Goal: Information Seeking & Learning: Find specific fact

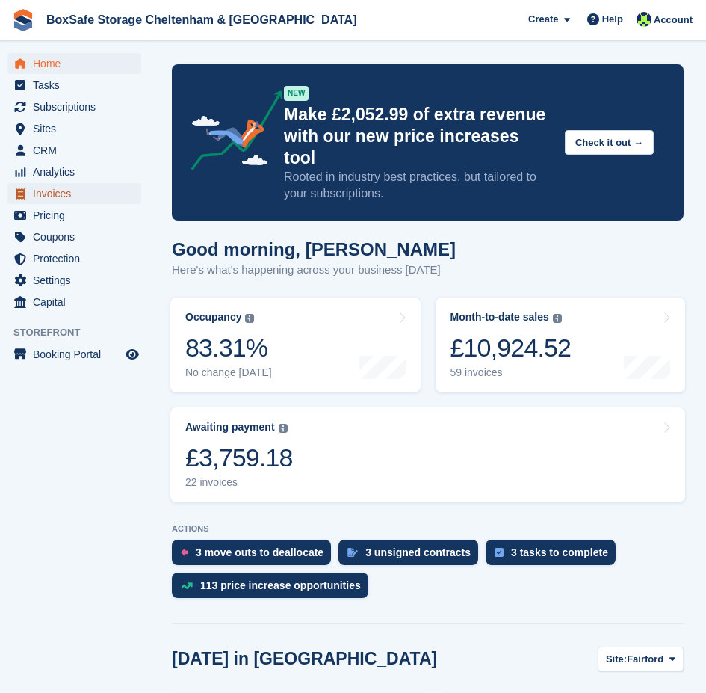
click at [59, 194] on span "Invoices" at bounding box center [78, 193] width 90 height 21
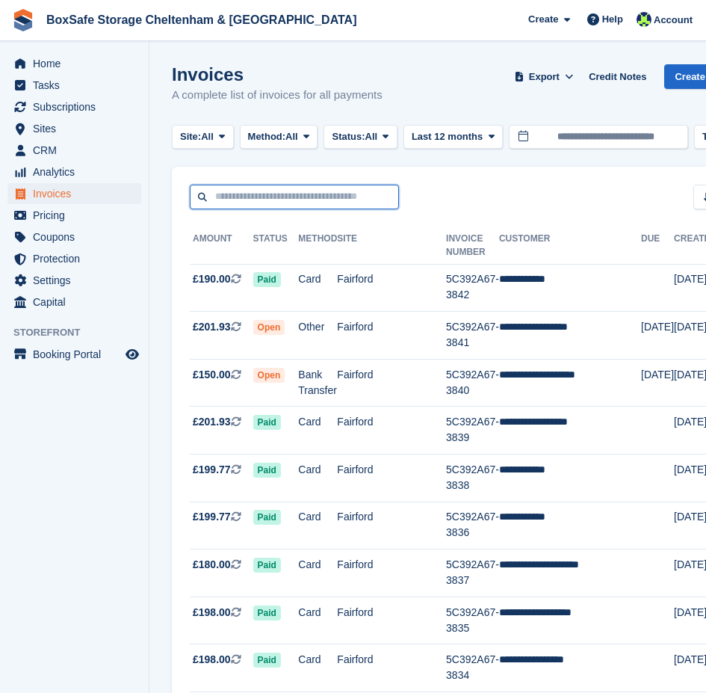
click at [238, 193] on input "text" at bounding box center [294, 197] width 209 height 25
type input "**********"
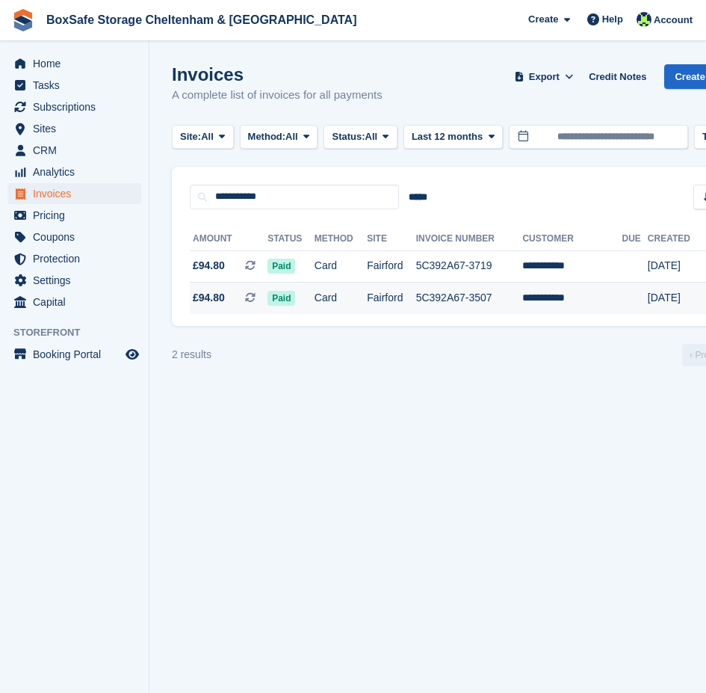
click at [442, 305] on td "5C392A67-3507" at bounding box center [469, 297] width 107 height 31
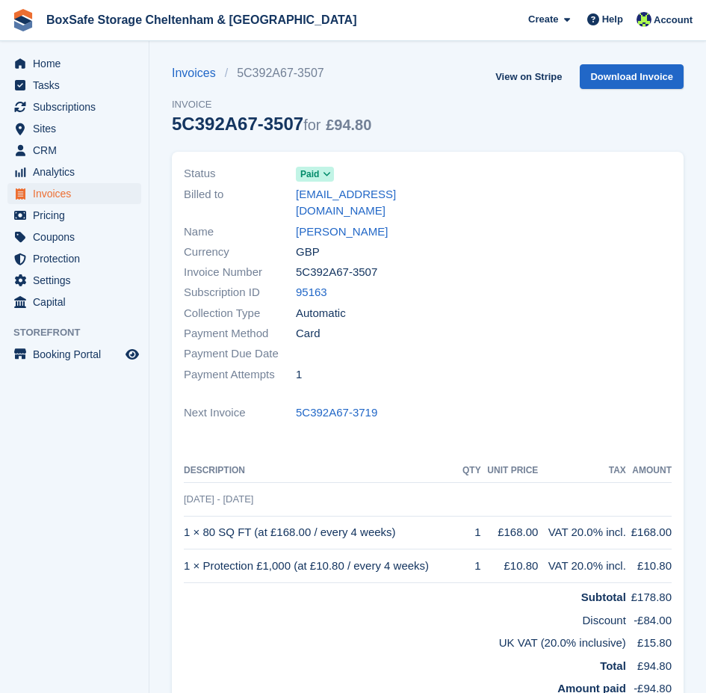
drag, startPoint x: 384, startPoint y: 256, endPoint x: 297, endPoint y: 262, distance: 86.9
click at [297, 262] on div "Invoice Number 5C392A67-3507" at bounding box center [301, 272] width 235 height 20
copy span "5C392A67-3507"
drag, startPoint x: 329, startPoint y: 513, endPoint x: 187, endPoint y: 520, distance: 142.1
click at [187, 520] on td "1 × 80 SQ FT (at £168.00 / every 4 weeks)" at bounding box center [322, 533] width 276 height 34
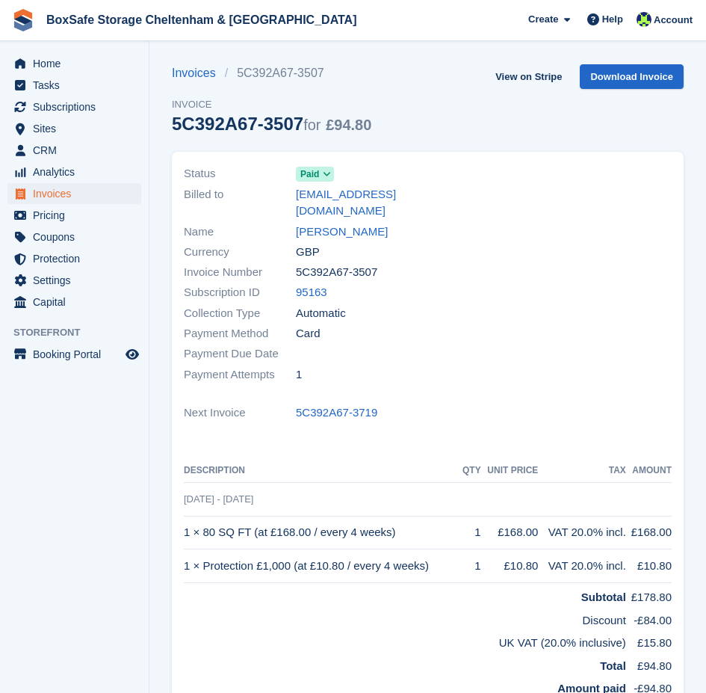
copy td "1 × 80 SQ FT (at £168.00 / every 4 weeks)"
drag, startPoint x: 439, startPoint y: 549, endPoint x: 185, endPoint y: 559, distance: 254.3
click at [185, 559] on td "1 × Protection £1,000 (at £10.80 / every 4 weeks)" at bounding box center [322, 566] width 276 height 34
copy td "1 × Protection £1,000 (at £10.80 / every 4 weeks)"
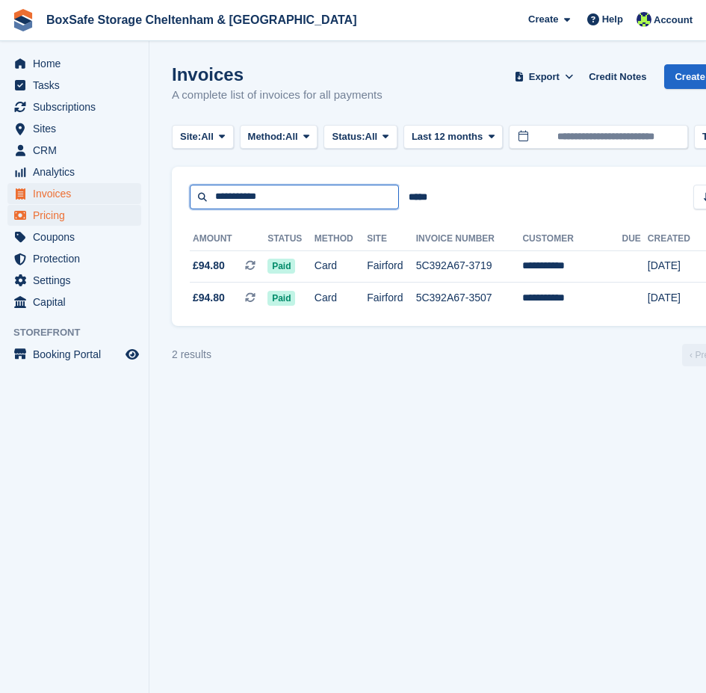
drag, startPoint x: 291, startPoint y: 188, endPoint x: 121, endPoint y: 210, distance: 171.0
click at [121, 210] on div "Home Tasks Subscriptions Subscriptions Subscriptions Contracts Price increases …" at bounding box center [353, 346] width 706 height 693
type input "******"
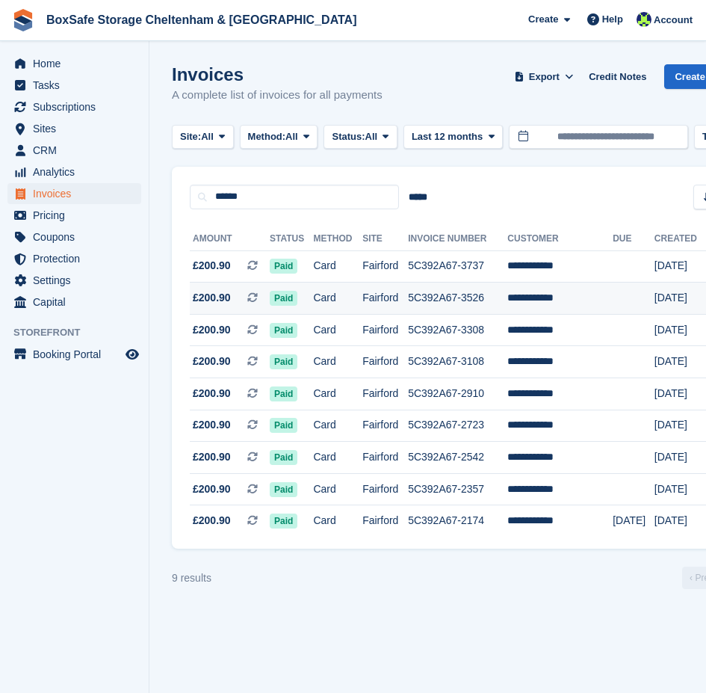
click at [457, 303] on td "5C392A67-3526" at bounding box center [457, 298] width 99 height 32
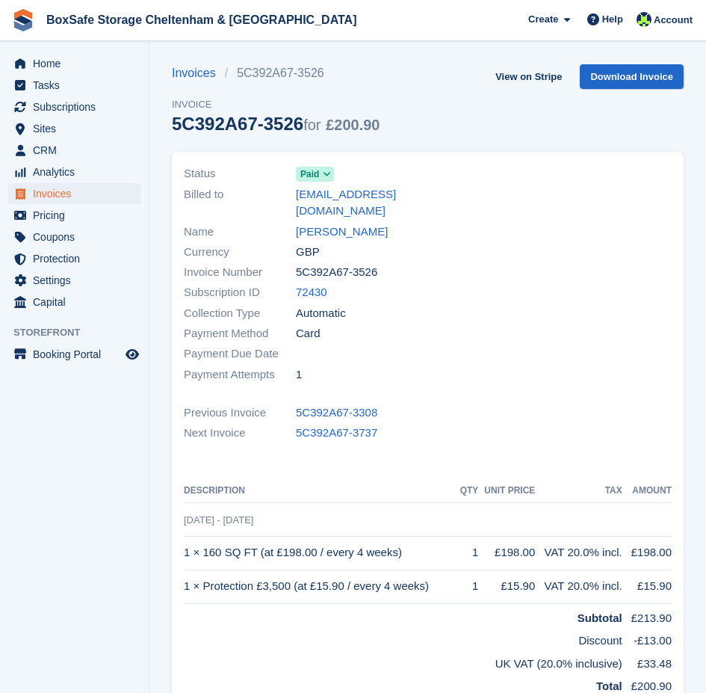
drag, startPoint x: 366, startPoint y: 249, endPoint x: 294, endPoint y: 259, distance: 73.1
click at [294, 262] on div "Invoice Number 5C392A67-3526" at bounding box center [301, 272] width 235 height 20
copy div "5C392A67-3526"
drag, startPoint x: 407, startPoint y: 532, endPoint x: 184, endPoint y: 541, distance: 222.9
click at [184, 541] on td "1 × 160 SQ FT (at £198.00 / every 4 weeks)" at bounding box center [321, 553] width 274 height 34
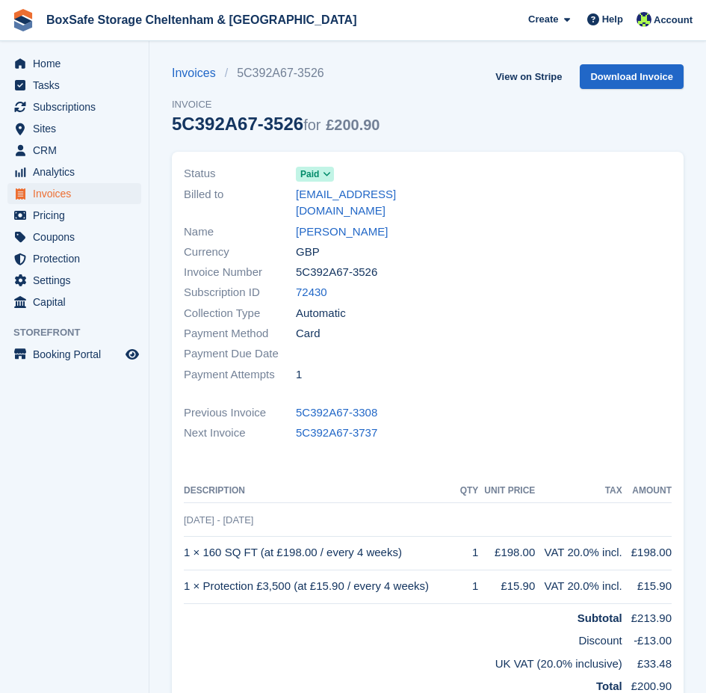
copy td "1 × 160 SQ FT (at £198.00 / every 4 weeks)"
drag, startPoint x: 439, startPoint y: 567, endPoint x: 185, endPoint y: 576, distance: 254.2
click at [185, 576] on td "1 × Protection £3,500 (at £15.90 / every 4 weeks)" at bounding box center [321, 586] width 274 height 34
copy td "1 × Protection £3,500 (at £15.90 / every 4 weeks)"
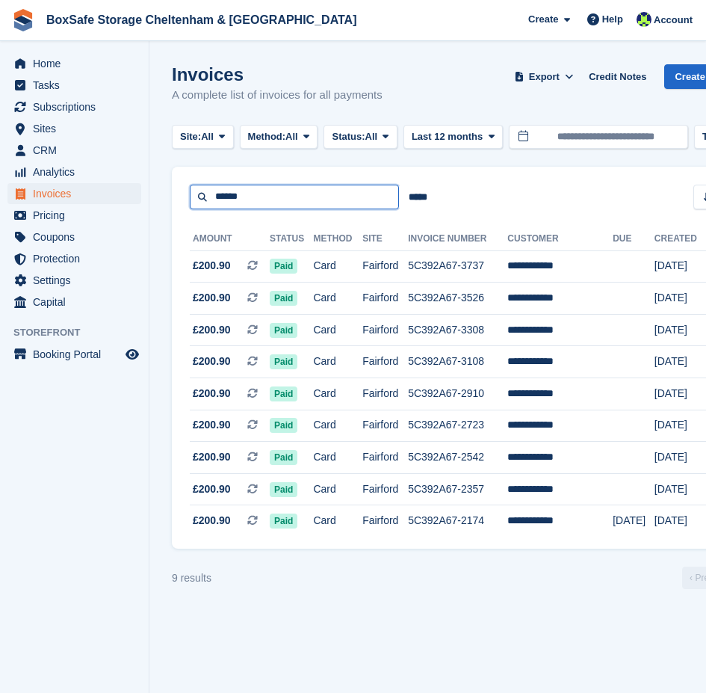
drag, startPoint x: 250, startPoint y: 197, endPoint x: 108, endPoint y: 200, distance: 142.8
click at [104, 197] on div "Home Tasks Subscriptions Subscriptions Subscriptions Contracts Price increases …" at bounding box center [353, 346] width 706 height 693
type input "*****"
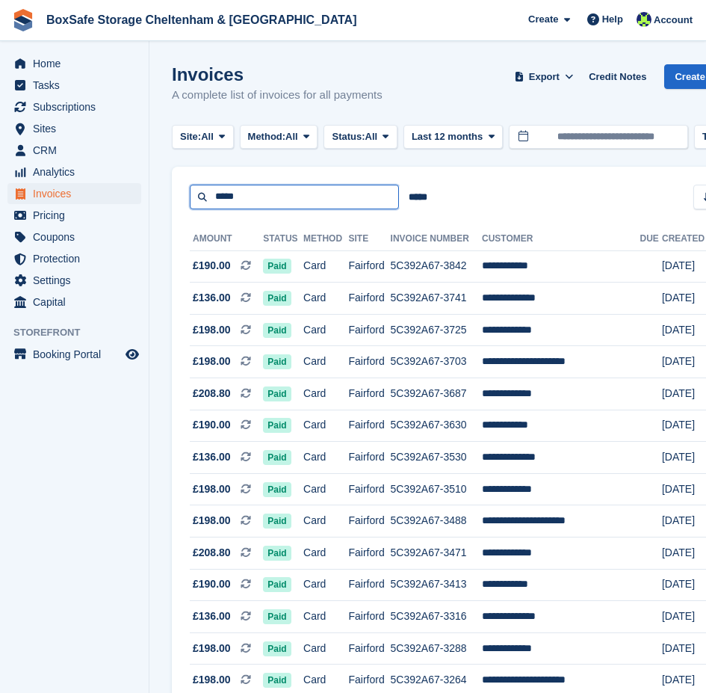
click at [290, 199] on input "*****" at bounding box center [294, 197] width 209 height 25
type input "**********"
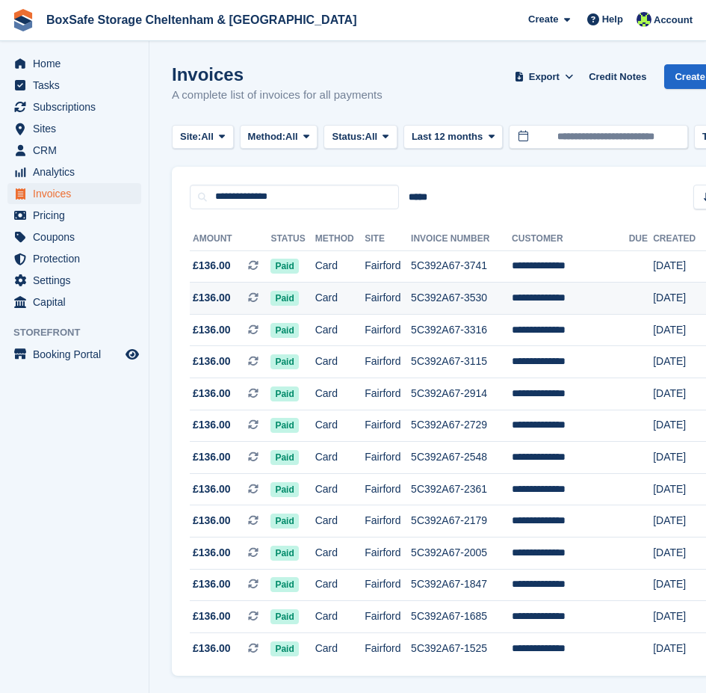
click at [402, 303] on td "Fairford" at bounding box center [388, 298] width 46 height 32
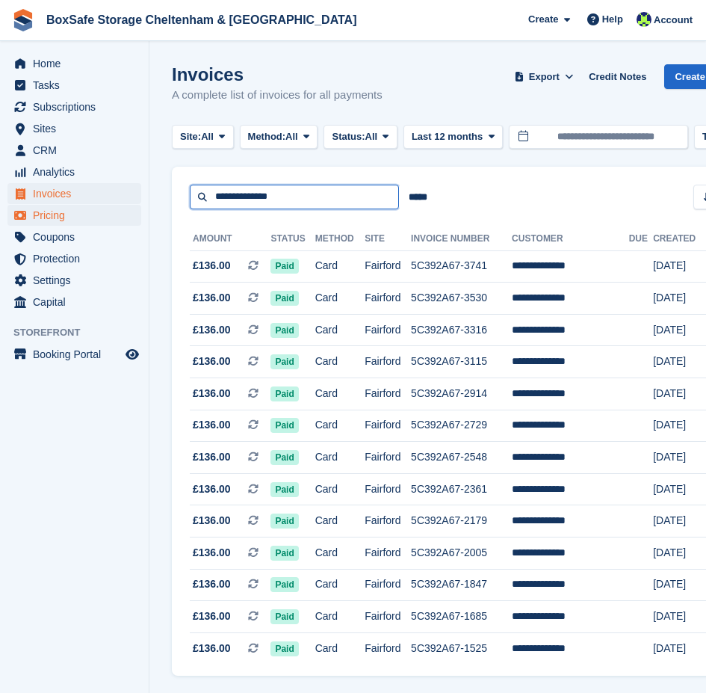
drag, startPoint x: 309, startPoint y: 196, endPoint x: 116, endPoint y: 214, distance: 194.4
click at [116, 214] on div "Home Tasks Subscriptions Subscriptions Subscriptions Contracts Price increases …" at bounding box center [353, 369] width 706 height 738
type input "*****"
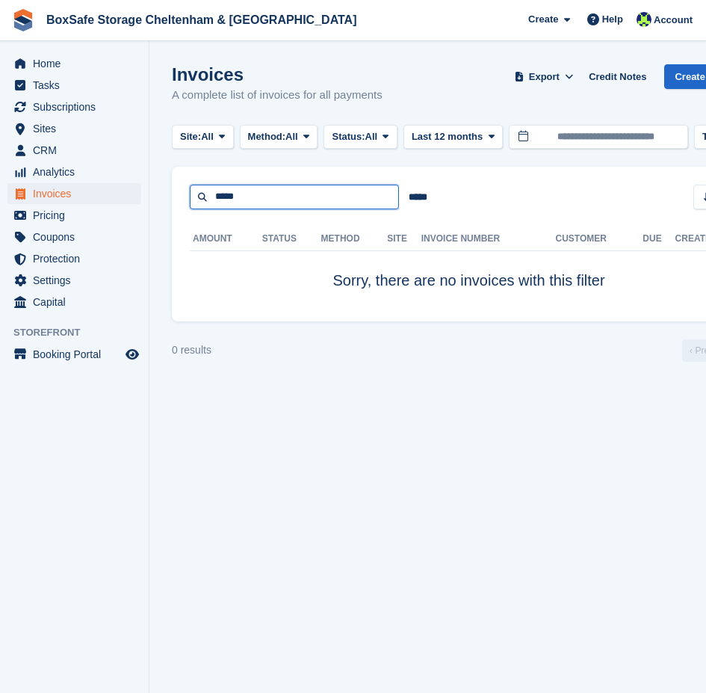
drag, startPoint x: 256, startPoint y: 206, endPoint x: 145, endPoint y: 203, distance: 110.6
click at [145, 203] on div "Home Tasks Subscriptions Subscriptions Subscriptions Contracts Price increases …" at bounding box center [353, 346] width 706 height 693
type input "********"
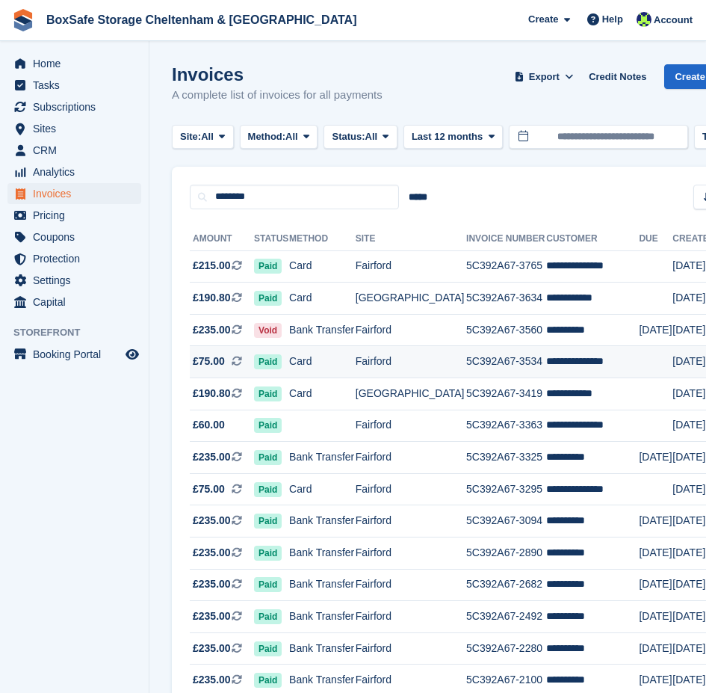
click at [413, 362] on td "Fairford" at bounding box center [411, 362] width 111 height 32
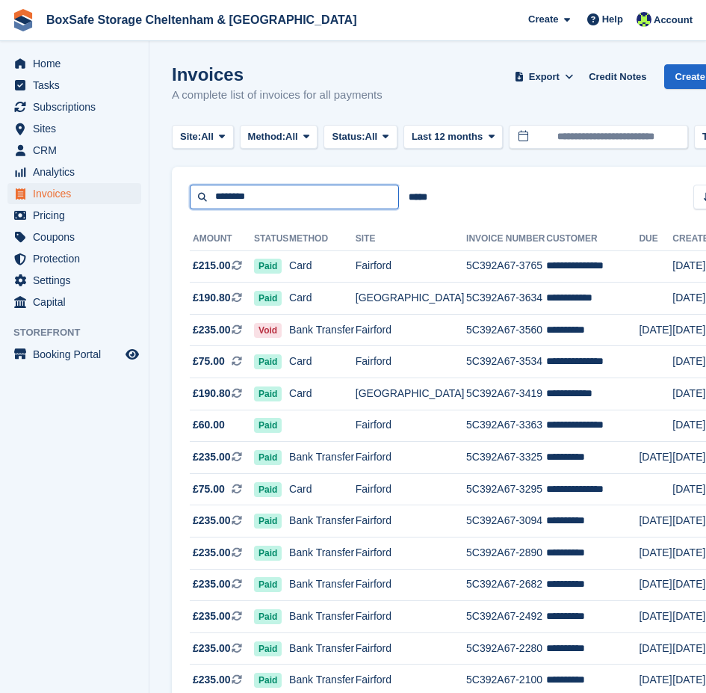
drag, startPoint x: 288, startPoint y: 202, endPoint x: 111, endPoint y: 201, distance: 177.1
click at [111, 201] on div "Home Tasks Subscriptions Subscriptions Subscriptions Contracts Price increases …" at bounding box center [353, 433] width 706 height 866
type input "*******"
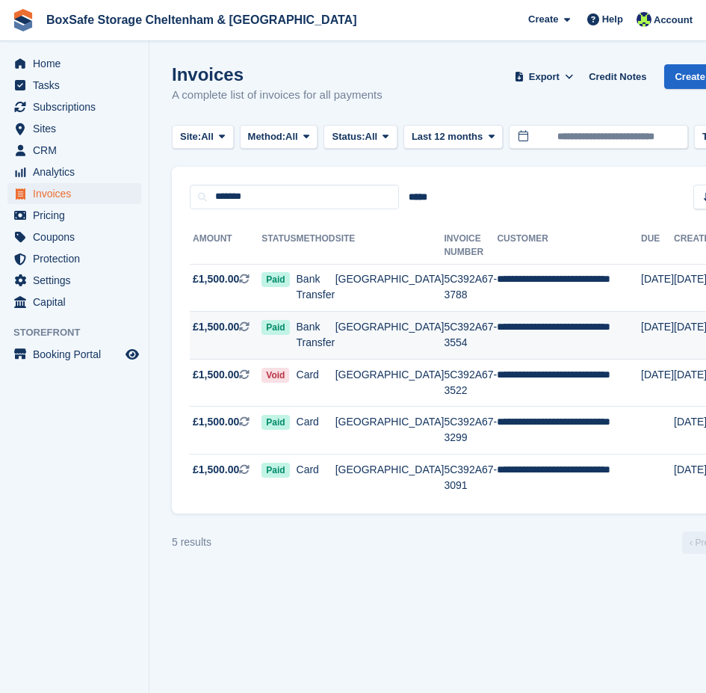
click at [419, 312] on td "[GEOGRAPHIC_DATA]" at bounding box center [390, 336] width 109 height 48
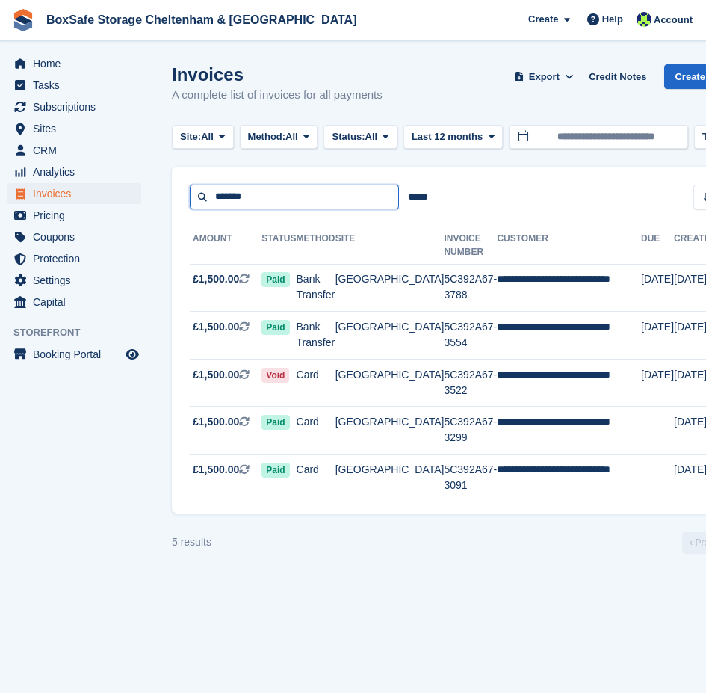
drag, startPoint x: 259, startPoint y: 201, endPoint x: 87, endPoint y: 198, distance: 171.2
click at [87, 198] on div "Home Tasks Subscriptions Subscriptions Subscriptions Contracts Price increases …" at bounding box center [353, 346] width 706 height 693
type input "*******"
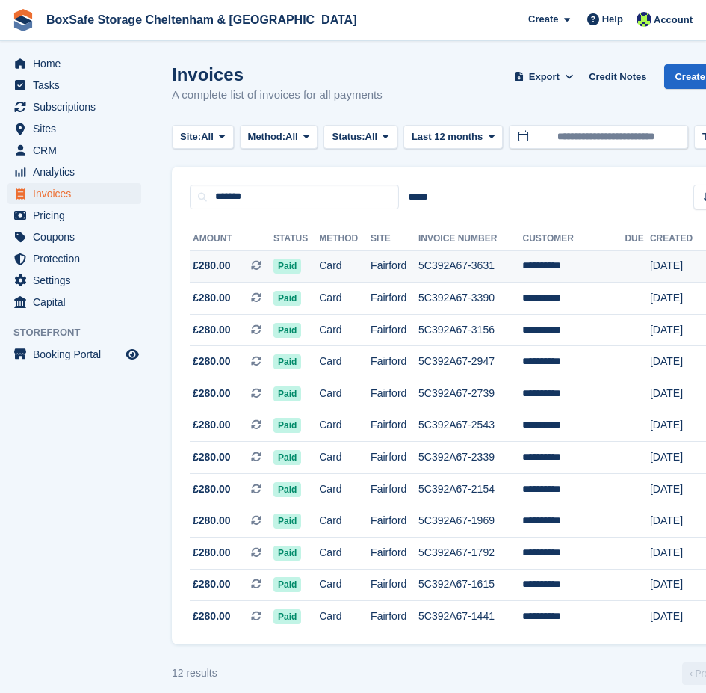
click at [426, 265] on td "5C392A67-3631" at bounding box center [470, 266] width 105 height 32
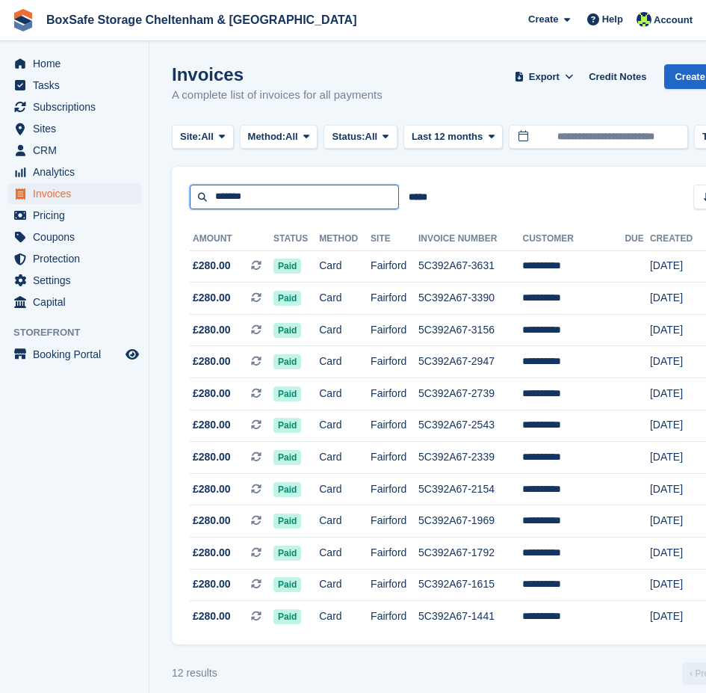
drag, startPoint x: 257, startPoint y: 197, endPoint x: 129, endPoint y: 200, distance: 128.6
click at [129, 200] on div "Home Tasks Subscriptions Subscriptions Subscriptions Contracts Price increases …" at bounding box center [353, 353] width 706 height 707
type input "********"
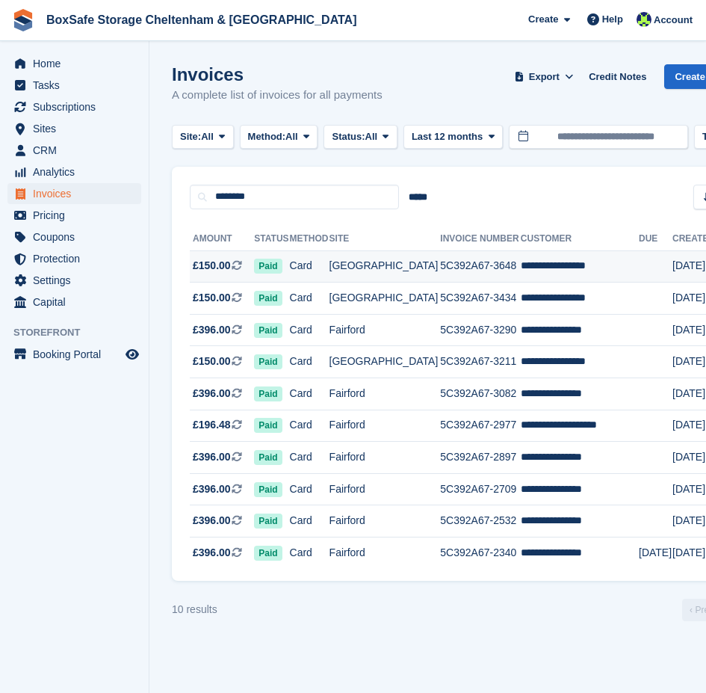
click at [499, 269] on td "5C392A67-3648" at bounding box center [480, 266] width 81 height 32
drag, startPoint x: 262, startPoint y: 198, endPoint x: 59, endPoint y: 200, distance: 202.5
click at [59, 200] on div "Home Tasks Subscriptions Subscriptions Subscriptions Contracts Price increases …" at bounding box center [353, 346] width 706 height 693
type input "******"
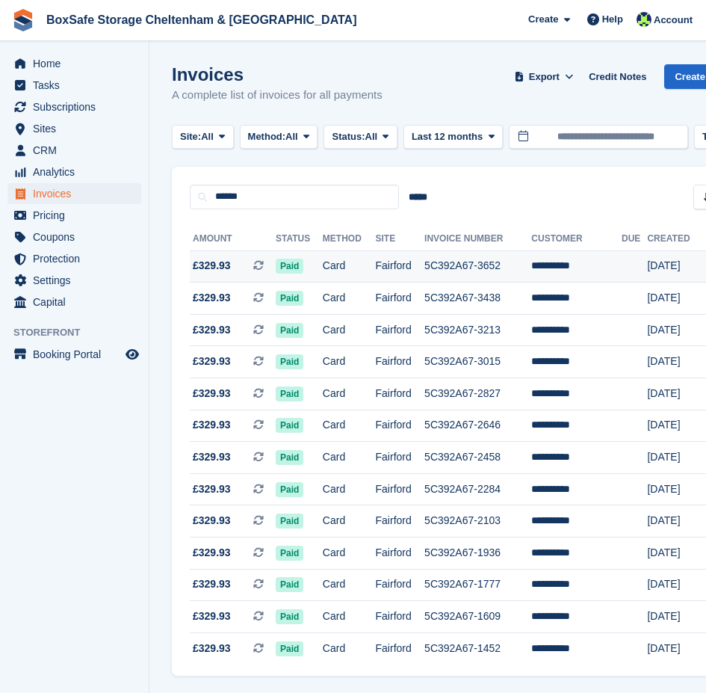
click at [450, 269] on td "5C392A67-3652" at bounding box center [477, 266] width 107 height 32
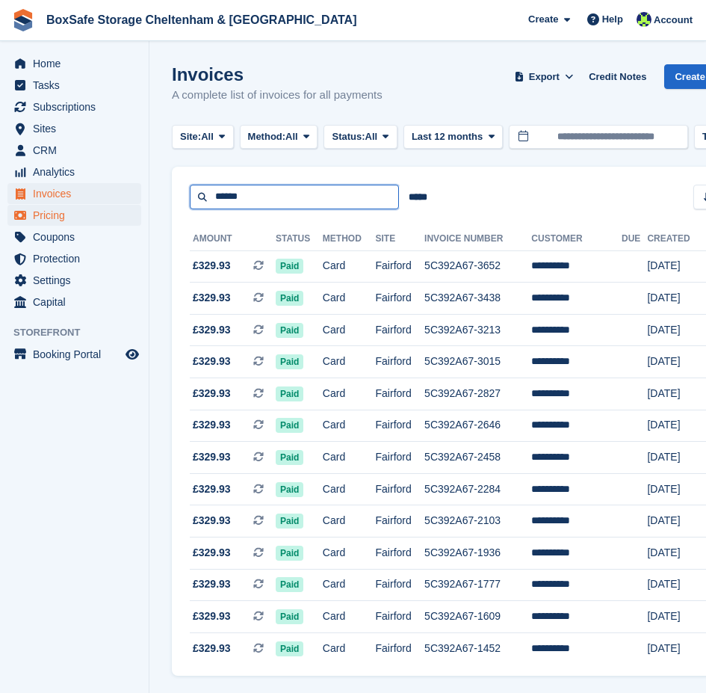
drag, startPoint x: 243, startPoint y: 199, endPoint x: 51, endPoint y: 214, distance: 192.6
click at [51, 213] on div "Home Tasks Subscriptions Subscriptions Subscriptions Contracts Price increases …" at bounding box center [353, 369] width 706 height 738
type input "*********"
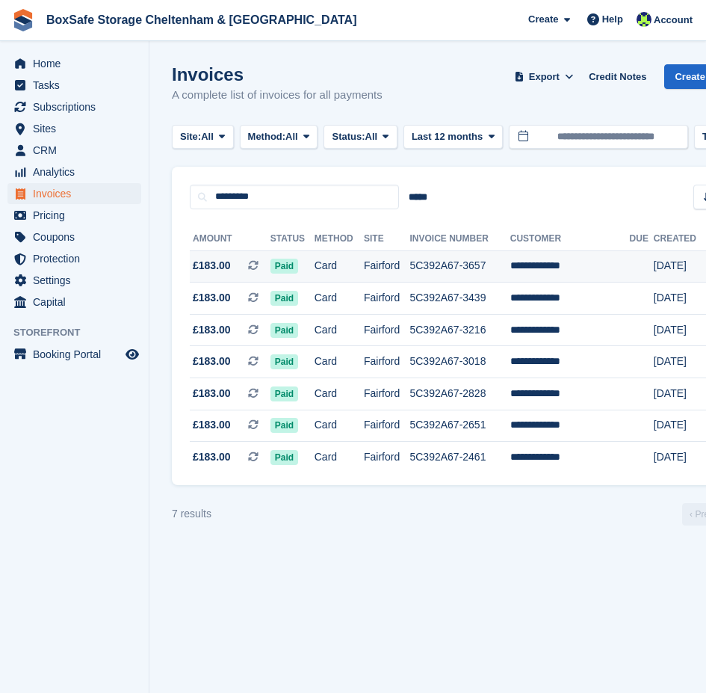
click at [410, 262] on td "Fairford" at bounding box center [387, 266] width 46 height 32
click at [357, 262] on td "Card" at bounding box center [339, 266] width 49 height 32
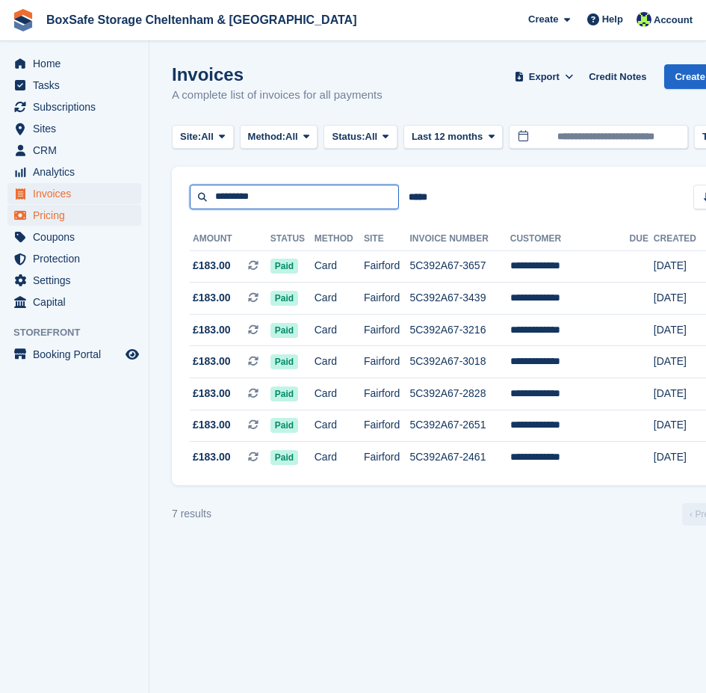
drag, startPoint x: 235, startPoint y: 198, endPoint x: 125, endPoint y: 208, distance: 110.3
click at [125, 208] on div "Home Tasks Subscriptions Subscriptions Subscriptions Contracts Price increases …" at bounding box center [353, 346] width 706 height 693
type input "***"
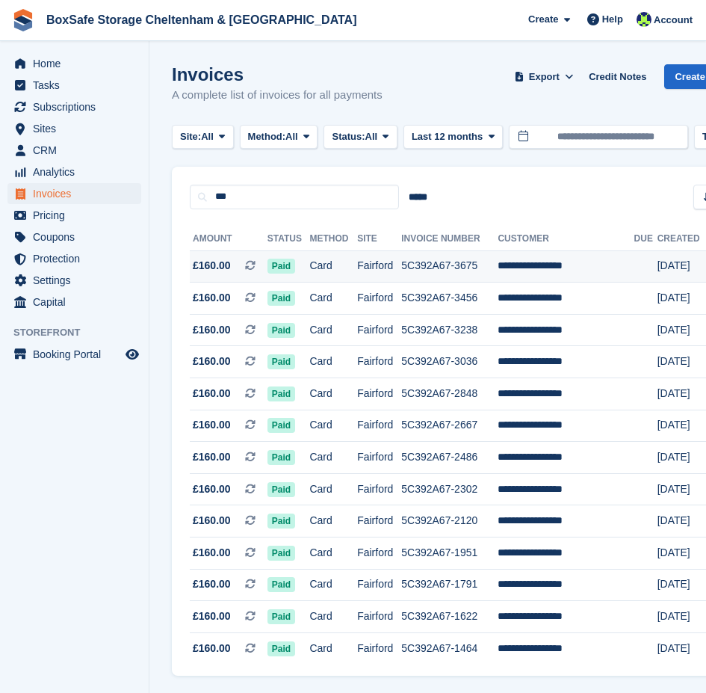
click at [413, 259] on td "5C392A67-3675" at bounding box center [449, 266] width 96 height 32
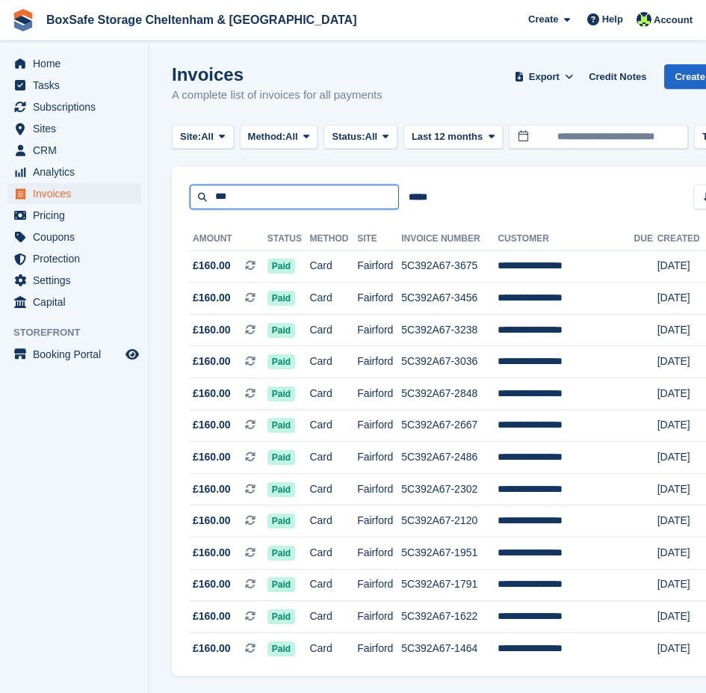
drag, startPoint x: 244, startPoint y: 200, endPoint x: 203, endPoint y: 203, distance: 40.4
click at [203, 203] on input "***" at bounding box center [294, 197] width 209 height 25
type input "*****"
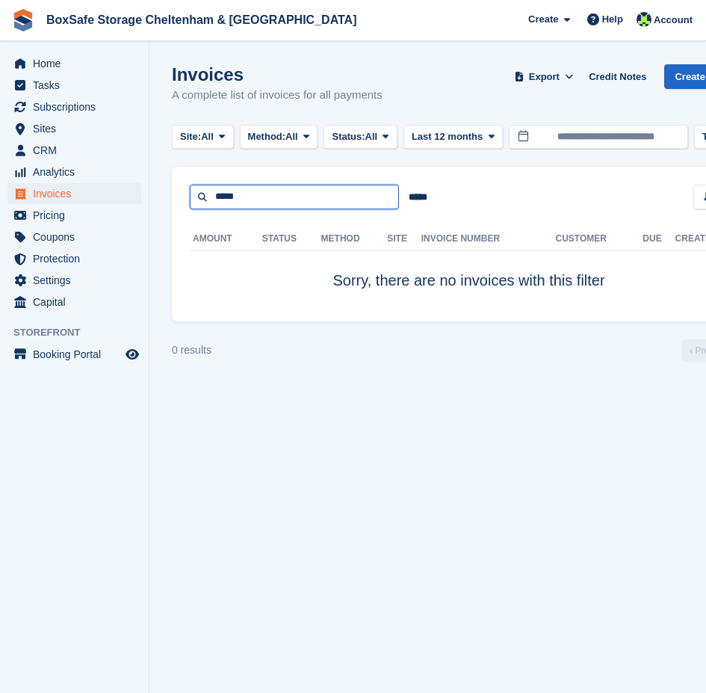
click at [219, 201] on input "*****" at bounding box center [294, 197] width 209 height 25
type input "*****"
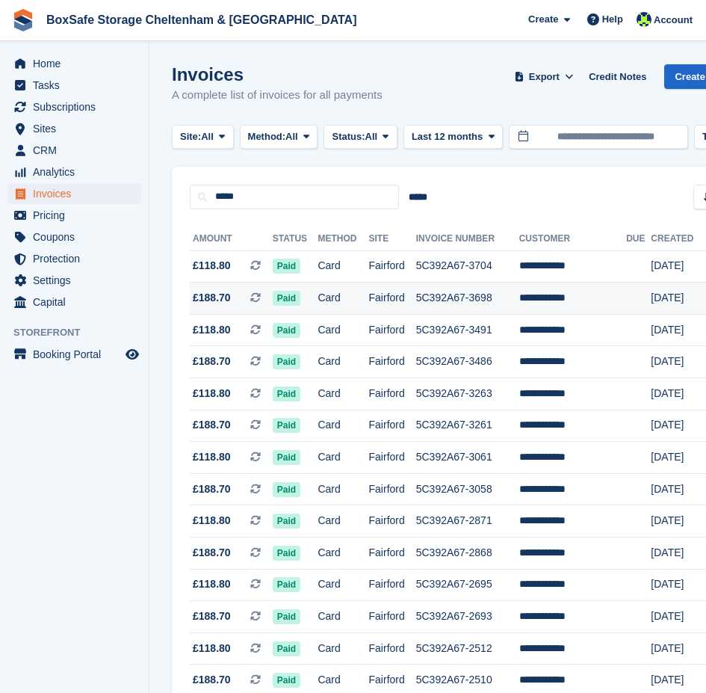
click at [370, 301] on td "Fairford" at bounding box center [392, 298] width 47 height 32
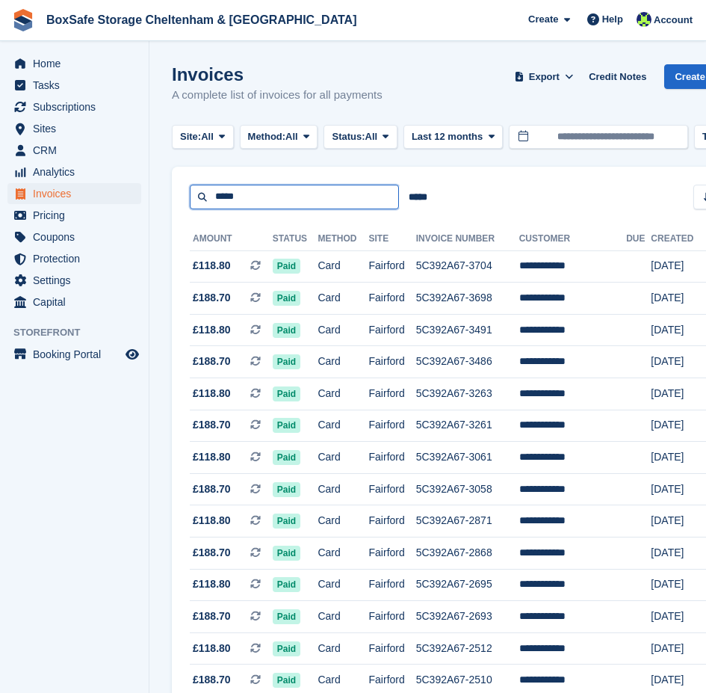
drag, startPoint x: 241, startPoint y: 201, endPoint x: 79, endPoint y: 186, distance: 162.1
click at [81, 190] on div "Home Tasks Subscriptions Subscriptions Subscriptions Contracts Price increases …" at bounding box center [353, 576] width 706 height 1152
type input "*****"
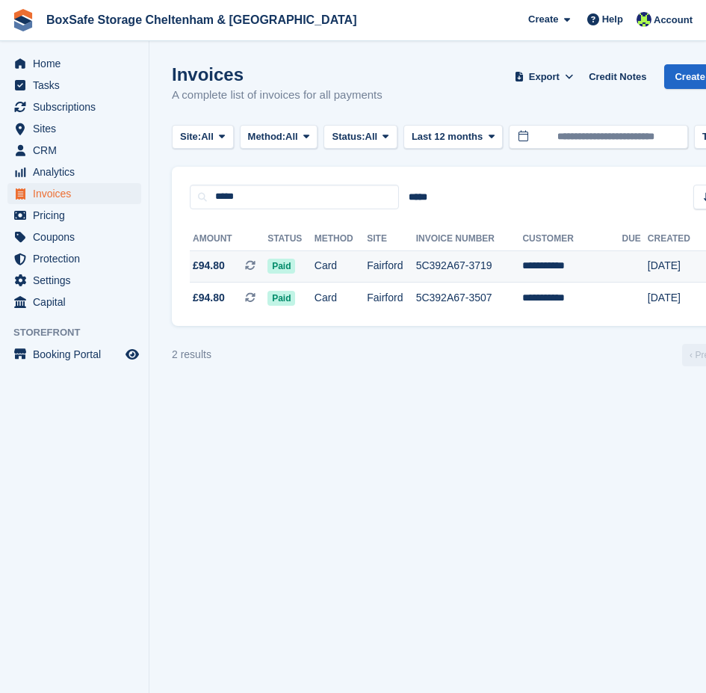
click at [415, 268] on td "Fairford" at bounding box center [391, 266] width 49 height 32
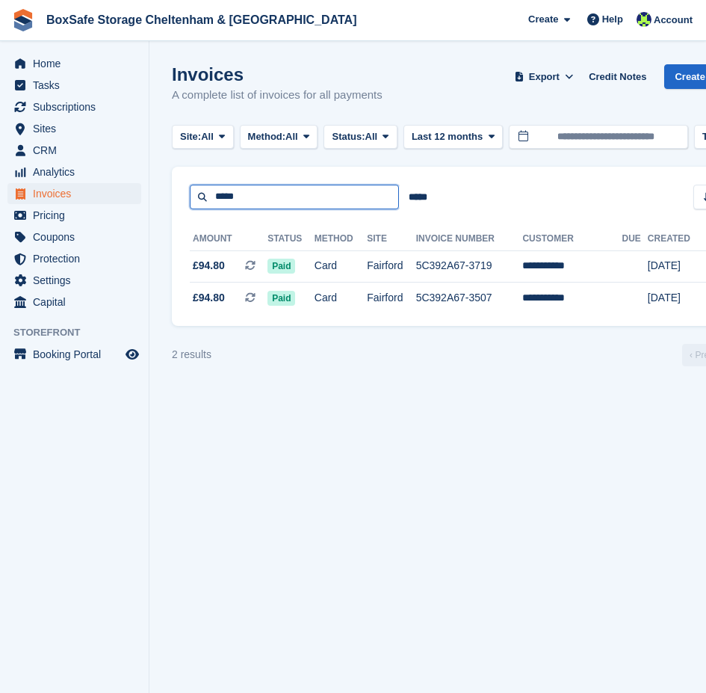
drag, startPoint x: 262, startPoint y: 200, endPoint x: 116, endPoint y: 200, distance: 145.7
click at [116, 200] on div "Home Tasks Subscriptions Subscriptions Subscriptions Contracts Price increases …" at bounding box center [353, 346] width 706 height 693
type input "*****"
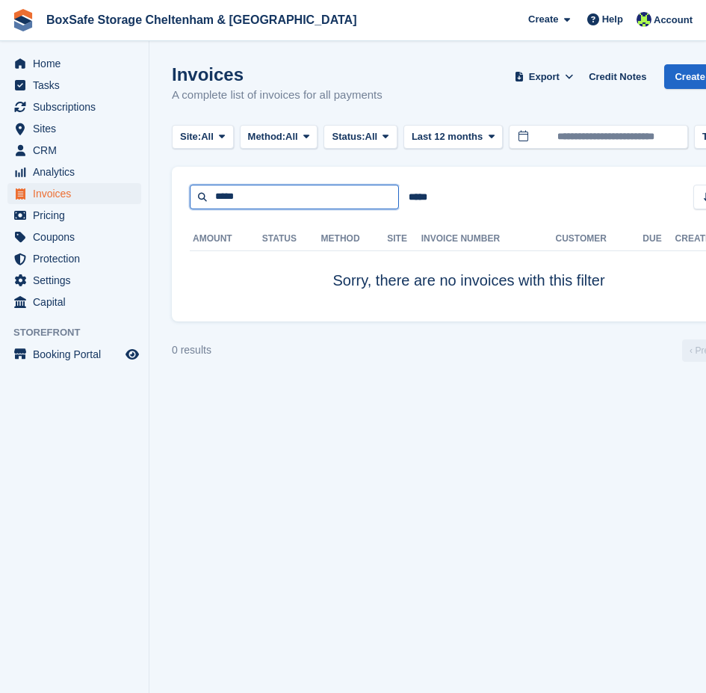
click at [222, 194] on input "*****" at bounding box center [294, 197] width 209 height 25
type input "******"
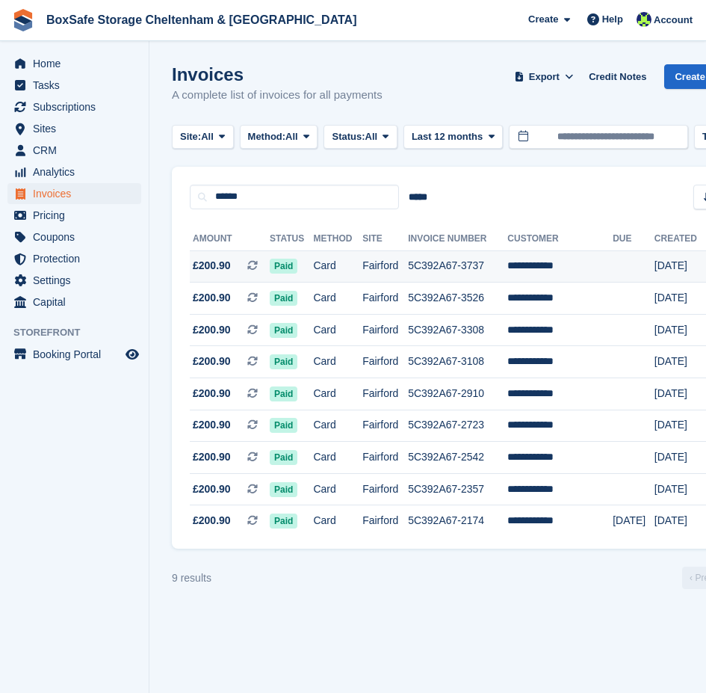
click at [359, 264] on td "Card" at bounding box center [337, 266] width 49 height 32
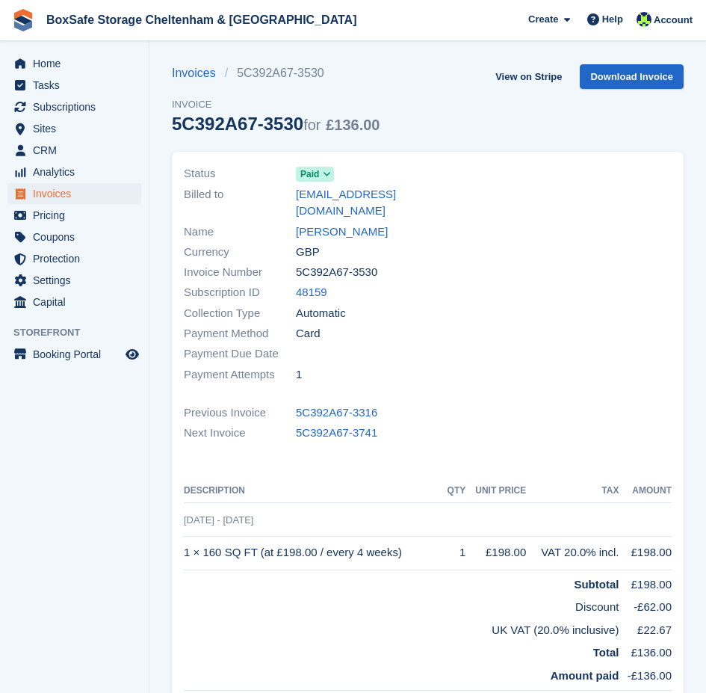
drag, startPoint x: 377, startPoint y: 258, endPoint x: 297, endPoint y: 259, distance: 79.2
click at [297, 262] on div "Invoice Number 5C392A67-3530" at bounding box center [301, 272] width 235 height 20
copy span "5C392A67-3530"
drag, startPoint x: 378, startPoint y: 537, endPoint x: 184, endPoint y: 544, distance: 194.4
click at [184, 544] on td "1 × 160 SQ FT (at £198.00 / every 4 weeks)" at bounding box center [314, 553] width 260 height 34
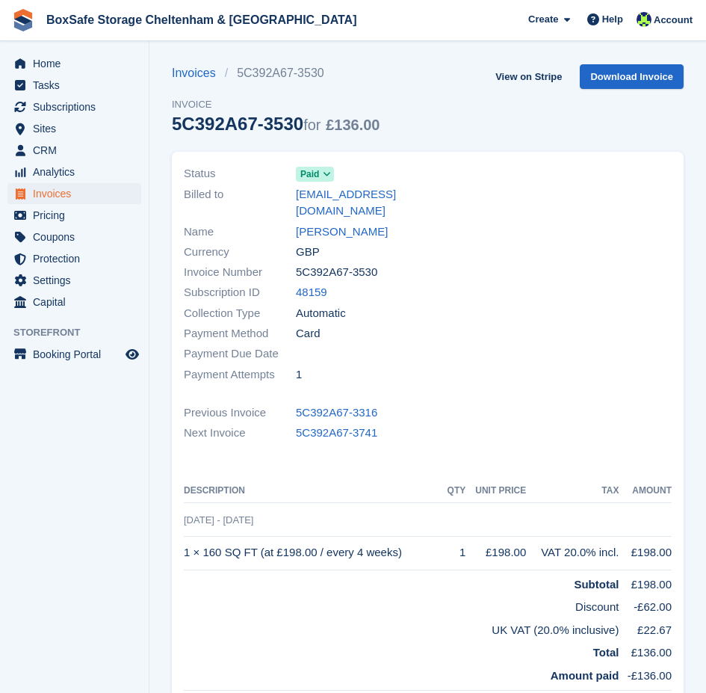
copy td "1 × 160 SQ FT (at £198.00 / every 4 weeks)"
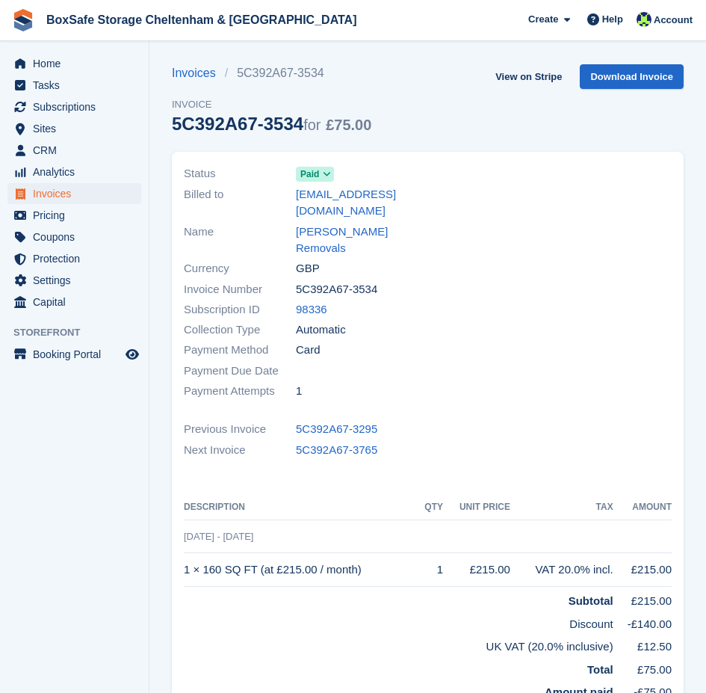
drag, startPoint x: 392, startPoint y: 253, endPoint x: 288, endPoint y: 258, distance: 104.0
click at [288, 279] on div "Invoice Number 5C392A67-3534" at bounding box center [301, 289] width 235 height 20
copy div "5C392A67-3534"
drag, startPoint x: 339, startPoint y: 537, endPoint x: 186, endPoint y: 542, distance: 153.3
click at [186, 553] on td "1 × 160 SQ FT (at £215.00 / month)" at bounding box center [301, 570] width 235 height 34
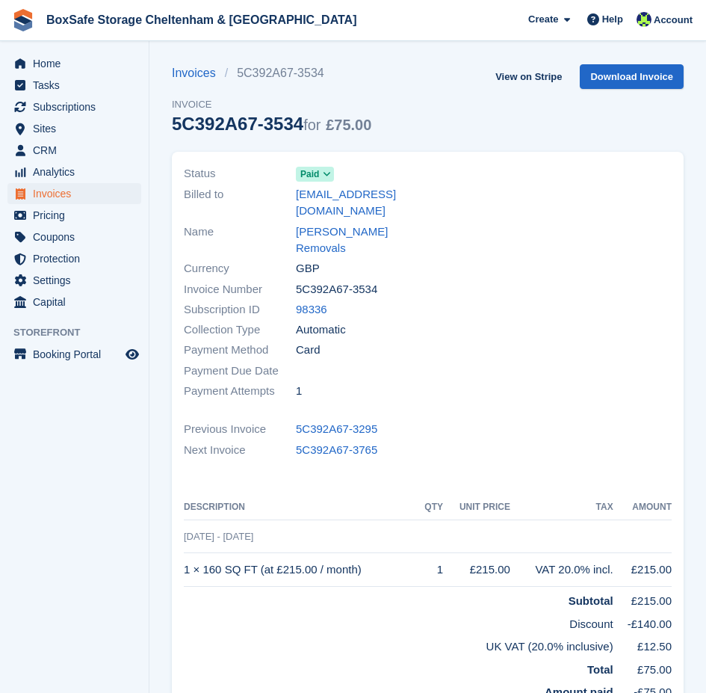
copy td "1 × 160 SQ FT (at £215.00 / month)"
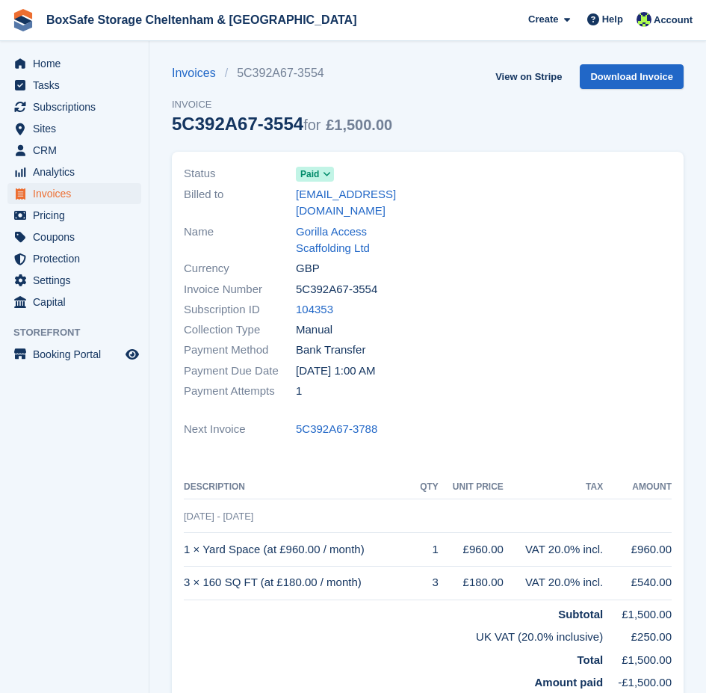
drag, startPoint x: 363, startPoint y: 255, endPoint x: 295, endPoint y: 258, distance: 68.1
click at [295, 279] on div "Invoice Number 5C392A67-3554" at bounding box center [301, 289] width 235 height 20
copy div "5C392A67-3554"
drag, startPoint x: 377, startPoint y: 514, endPoint x: 187, endPoint y: 523, distance: 190.8
click at [187, 533] on td "1 × Yard Space (at £960.00 / month)" at bounding box center [299, 550] width 231 height 34
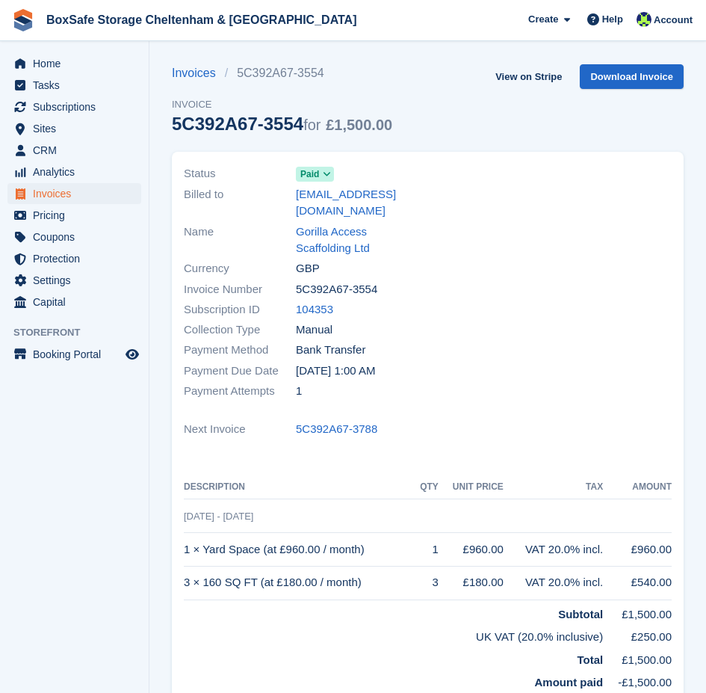
copy td "1 × Yard Space (at £960.00 / month)"
drag, startPoint x: 371, startPoint y: 554, endPoint x: 182, endPoint y: 556, distance: 189.8
click at [182, 556] on div "Status Paid Billed to [EMAIL_ADDRESS][DOMAIN_NAME] Name Gorilla Access Scaffold…" at bounding box center [428, 441] width 512 height 578
click at [185, 566] on td "3 × 160 SQ FT (at £180.00 / month)" at bounding box center [299, 583] width 231 height 34
drag, startPoint x: 184, startPoint y: 549, endPoint x: 365, endPoint y: 546, distance: 181.6
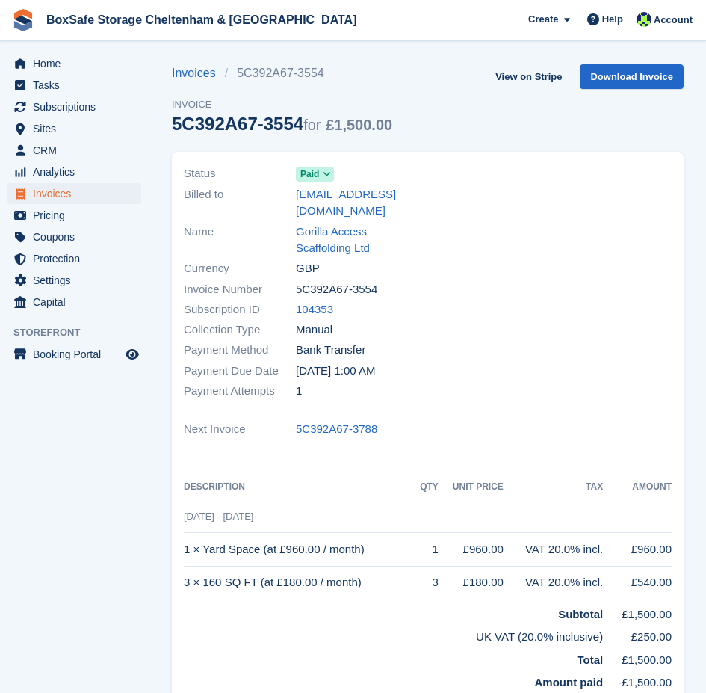
click at [365, 566] on td "3 × 160 SQ FT (at £180.00 / month)" at bounding box center [299, 583] width 231 height 34
copy td "3 × 160 SQ FT (at £180.00 / month)"
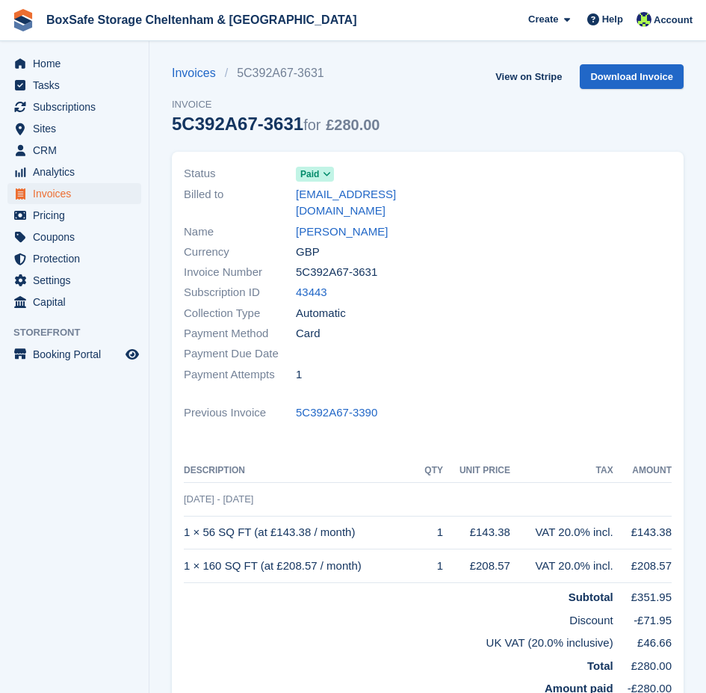
drag, startPoint x: 382, startPoint y: 253, endPoint x: 296, endPoint y: 259, distance: 86.1
click at [296, 262] on div "Invoice Number 5C392A67-3631" at bounding box center [301, 272] width 235 height 20
copy span "5C392A67-3631"
drag, startPoint x: 369, startPoint y: 519, endPoint x: 185, endPoint y: 521, distance: 184.6
click at [185, 521] on td "1 × 56 SQ FT (at £143.38 / month)" at bounding box center [301, 533] width 235 height 34
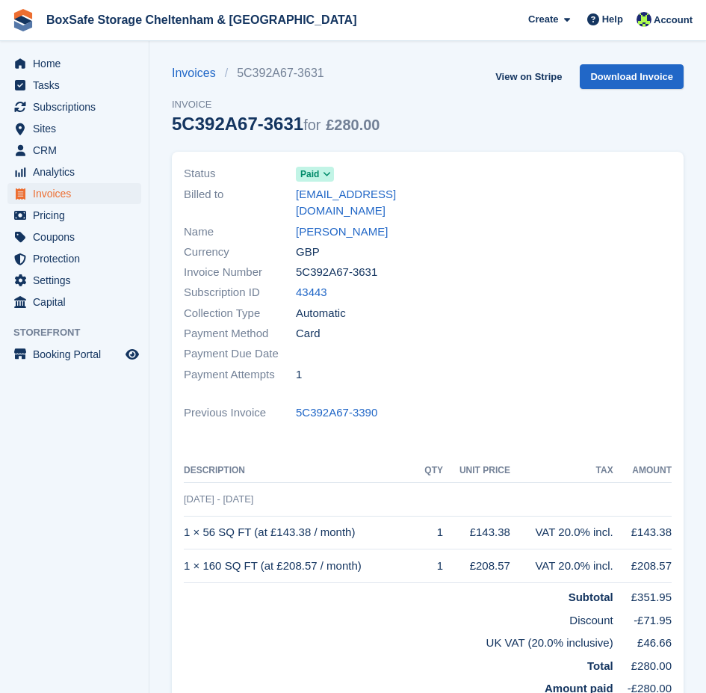
copy td "1 × 56 SQ FT (at £143.38 / month)"
drag, startPoint x: 378, startPoint y: 549, endPoint x: 184, endPoint y: 554, distance: 194.3
click at [184, 554] on td "1 × 160 SQ FT (at £208.57 / month)" at bounding box center [301, 566] width 235 height 34
copy td "1 × 160 SQ FT (at £208.57 / month)"
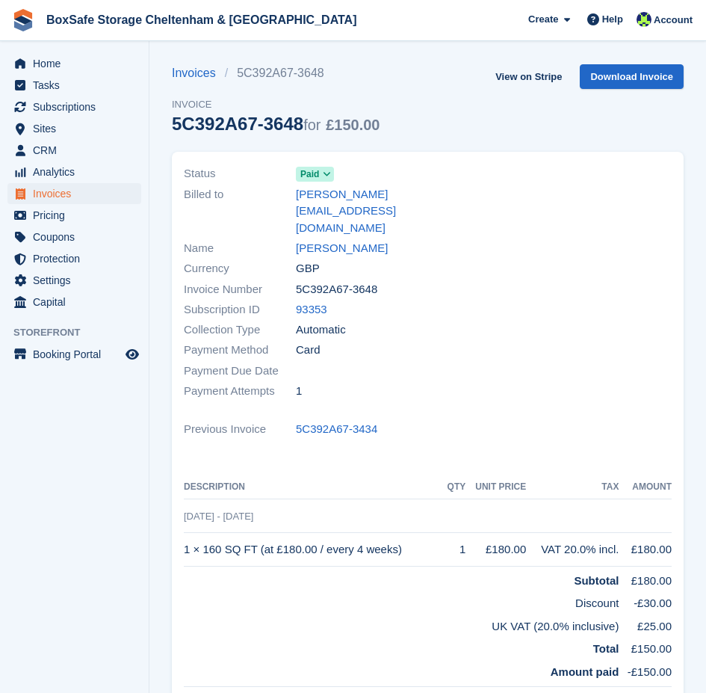
drag, startPoint x: 389, startPoint y: 257, endPoint x: 291, endPoint y: 253, distance: 98.0
click at [291, 279] on div "Invoice Number 5C392A67-3648" at bounding box center [301, 289] width 235 height 20
copy div "5C392A67-3648"
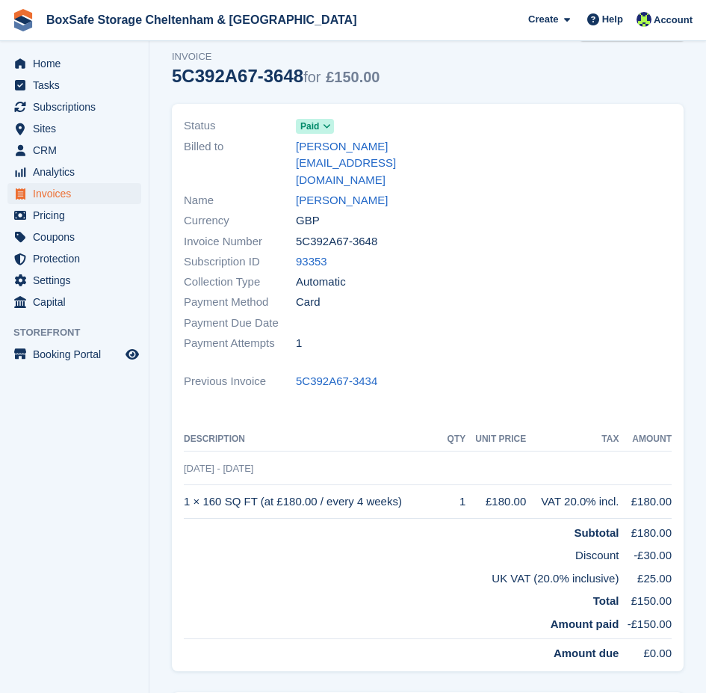
scroll to position [75, 0]
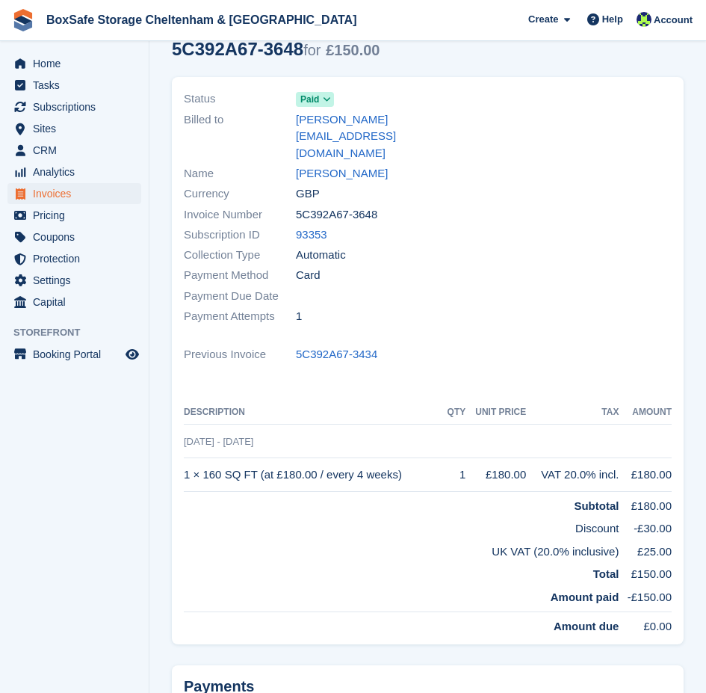
drag, startPoint x: 393, startPoint y: 440, endPoint x: 184, endPoint y: 448, distance: 209.4
click at [184, 458] on td "1 × 160 SQ FT (at £180.00 / every 4 weeks)" at bounding box center [314, 475] width 260 height 34
copy td "1 × 160 SQ FT (at £180.00 / every 4 weeks)"
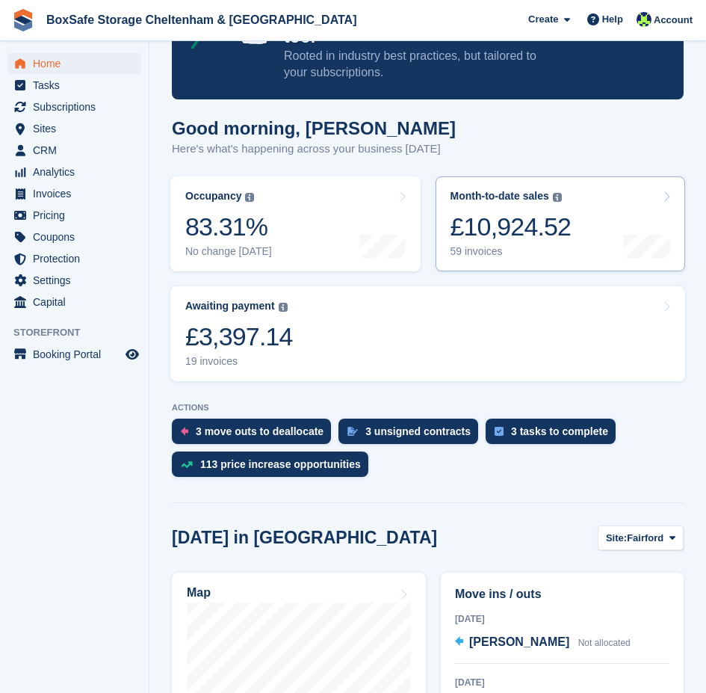
scroll to position [299, 0]
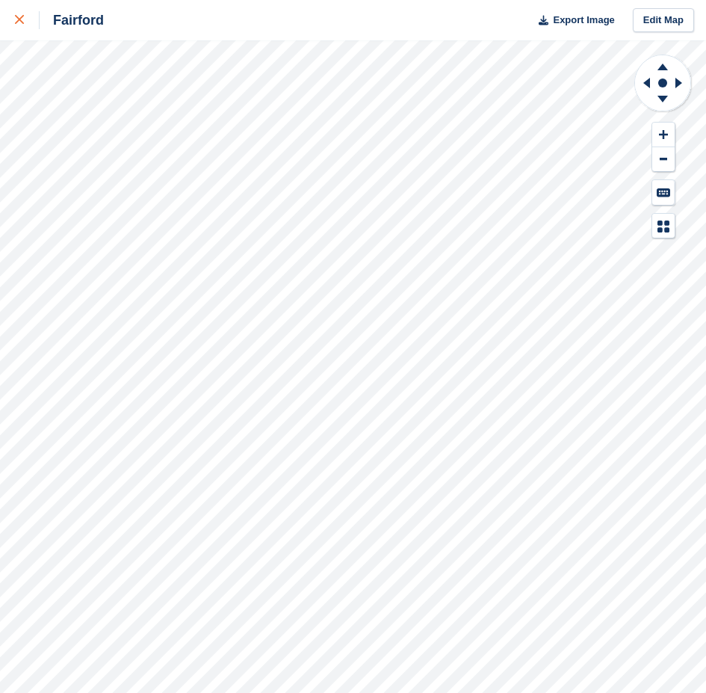
click at [10, 20] on link at bounding box center [20, 20] width 40 height 40
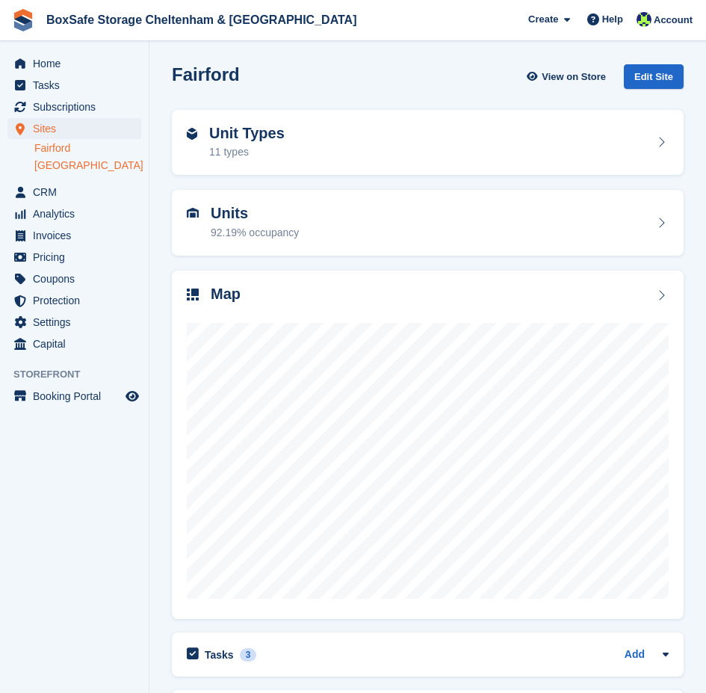
click at [82, 169] on link "[GEOGRAPHIC_DATA]" at bounding box center [87, 165] width 107 height 14
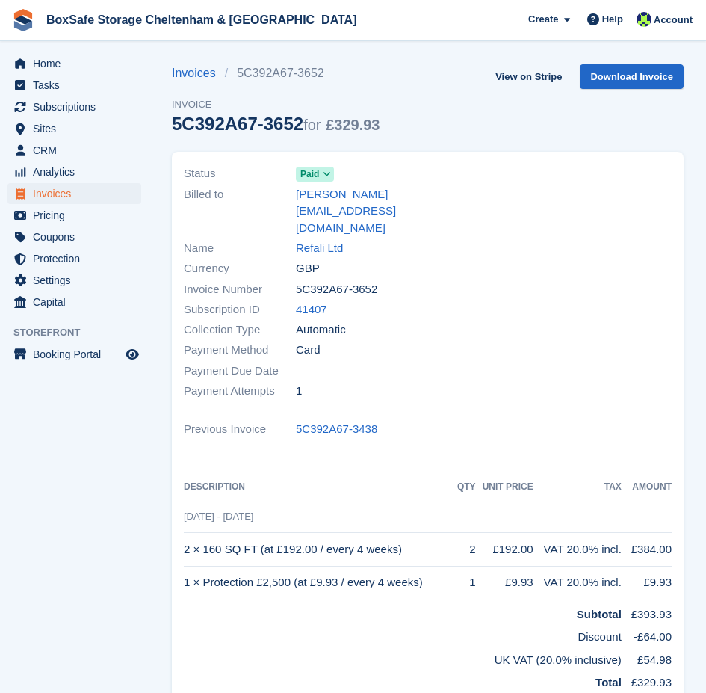
drag, startPoint x: 381, startPoint y: 250, endPoint x: 290, endPoint y: 253, distance: 91.2
click at [290, 279] on div "Invoice Number 5C392A67-3652" at bounding box center [301, 289] width 235 height 20
drag, startPoint x: 398, startPoint y: 513, endPoint x: 185, endPoint y: 520, distance: 213.9
click at [185, 533] on td "2 × 160 SQ FT (at £192.00 / every 4 weeks)" at bounding box center [319, 550] width 271 height 34
copy td "2 × 160 SQ FT (at £192.00 / every 4 weeks)"
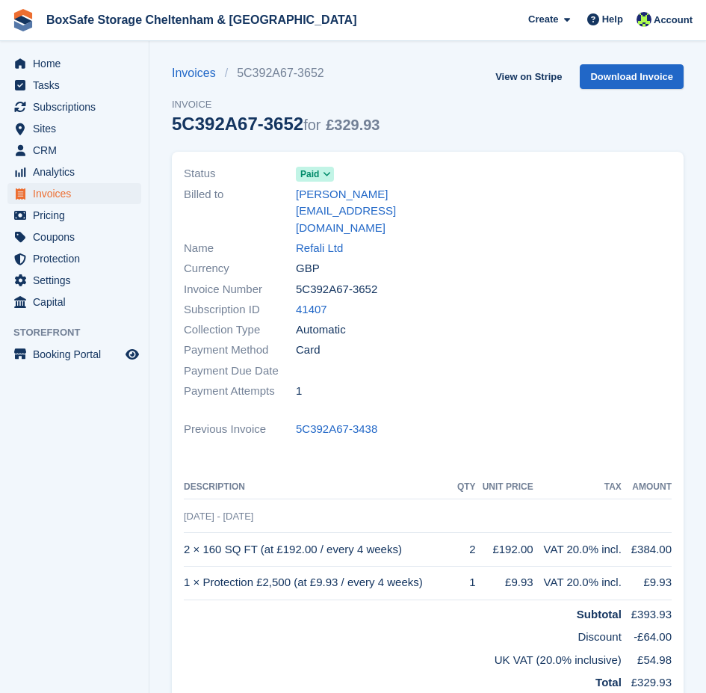
drag, startPoint x: 433, startPoint y: 548, endPoint x: 185, endPoint y: 549, distance: 248.1
click at [185, 566] on td "1 × Protection £2,500 (at £9.93 / every 4 weeks)" at bounding box center [319, 583] width 271 height 34
copy td "1 × Protection £2,500 (at £9.93 / every 4 weeks)"
drag, startPoint x: 379, startPoint y: 253, endPoint x: 294, endPoint y: 255, distance: 85.2
click at [294, 279] on div "Invoice Number 5C392A67-3657" at bounding box center [301, 289] width 235 height 20
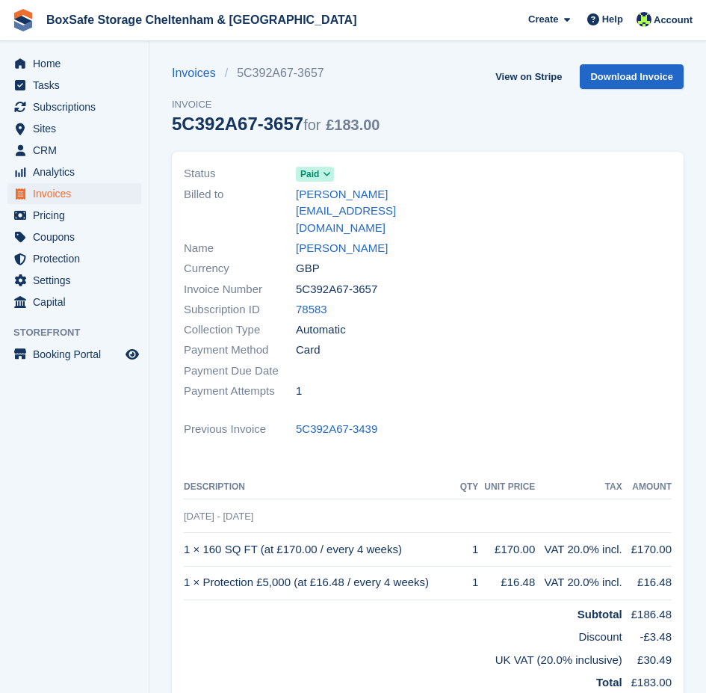
copy div "5C392A67-3657"
drag, startPoint x: 403, startPoint y: 517, endPoint x: 185, endPoint y: 523, distance: 217.5
click at [185, 533] on td "1 × 160 SQ FT (at £170.00 / every 4 weeks)" at bounding box center [321, 550] width 274 height 34
copy td "1 × 160 SQ FT (at £170.00 / every 4 weeks)"
drag, startPoint x: 435, startPoint y: 549, endPoint x: 185, endPoint y: 556, distance: 249.7
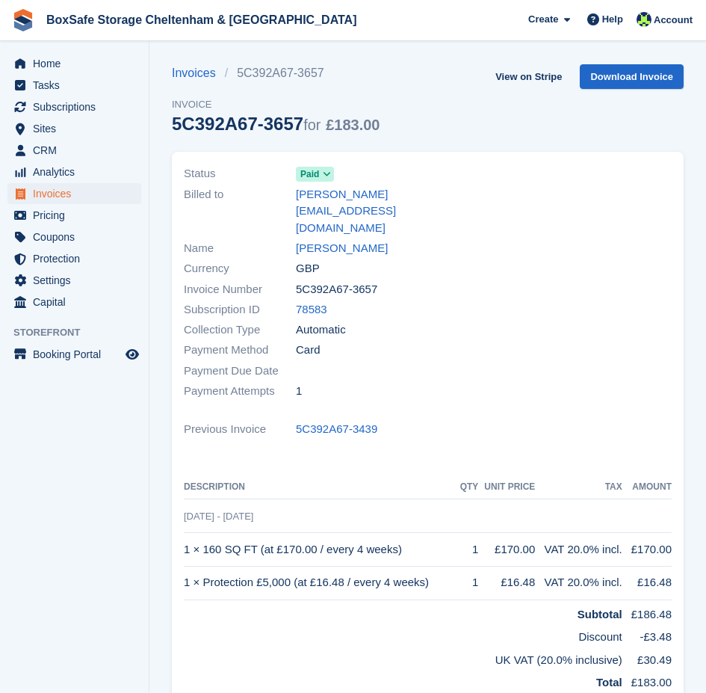
click at [185, 566] on td "1 × Protection £5,000 (at £16.48 / every 4 weeks)" at bounding box center [321, 583] width 274 height 34
copy td "1 × Protection £5,000 (at £16.48 / every 4 weeks)"
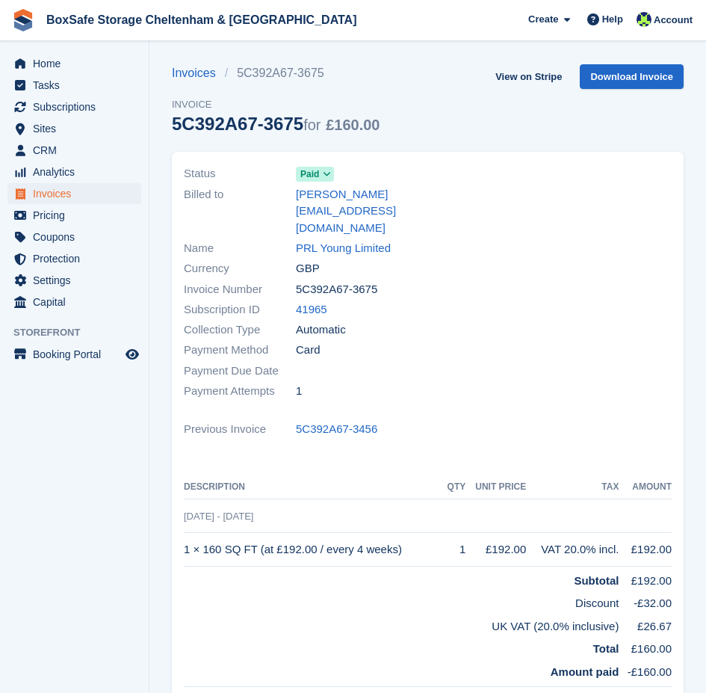
drag, startPoint x: 381, startPoint y: 256, endPoint x: 288, endPoint y: 256, distance: 93.4
click at [288, 279] on div "Invoice Number 5C392A67-3675" at bounding box center [301, 289] width 235 height 20
copy div "5C392A67-3675"
drag, startPoint x: 400, startPoint y: 507, endPoint x: 186, endPoint y: 519, distance: 214.1
click at [186, 533] on td "1 × 160 SQ FT (at £192.00 / every 4 weeks)" at bounding box center [314, 550] width 260 height 34
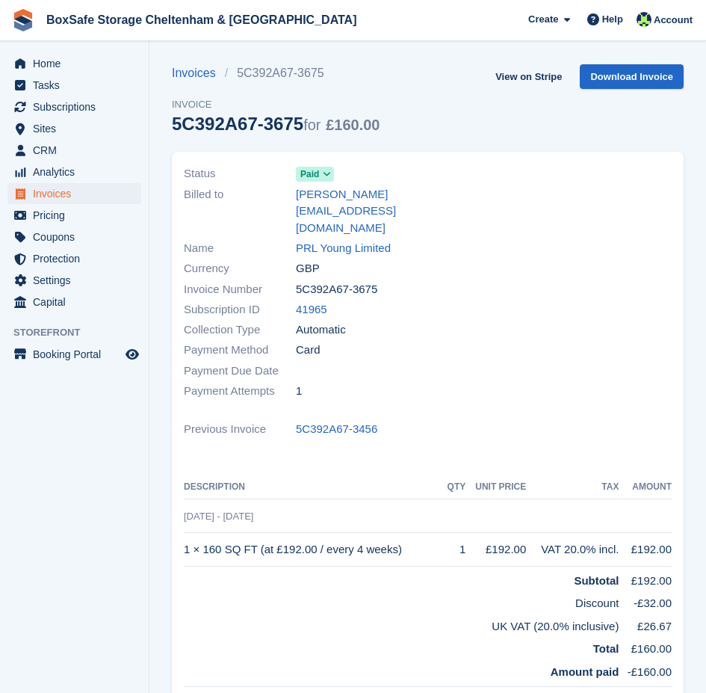
copy td "1 × 160 SQ FT (at £192.00 / every 4 weeks)"
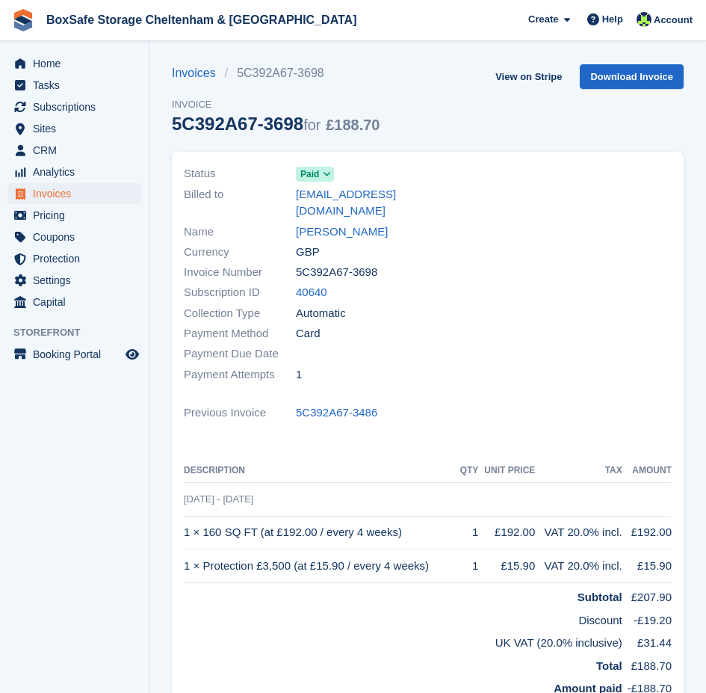
drag, startPoint x: 381, startPoint y: 259, endPoint x: 298, endPoint y: 261, distance: 83.0
click at [298, 262] on div "Invoice Number 5C392A67-3698" at bounding box center [301, 272] width 235 height 20
copy span "5C392A67-3698"
drag, startPoint x: 422, startPoint y: 513, endPoint x: 185, endPoint y: 513, distance: 236.9
click at [185, 516] on td "1 × 160 SQ FT (at £192.00 / every 4 weeks)" at bounding box center [321, 533] width 274 height 34
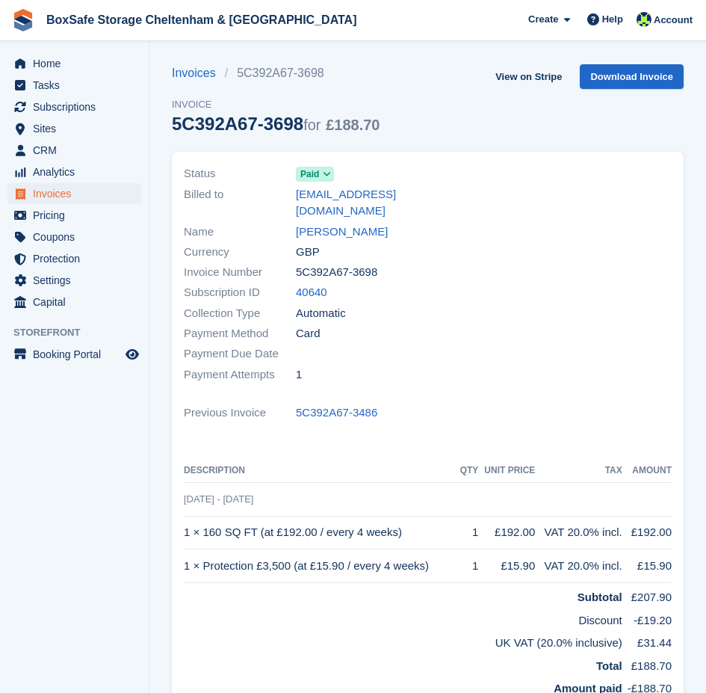
copy td "1 × 160 SQ FT (at £192.00 / every 4 weeks)"
drag, startPoint x: 434, startPoint y: 550, endPoint x: 186, endPoint y: 549, distance: 248.1
click at [186, 549] on td "1 × Protection £3,500 (at £15.90 / every 4 weeks)" at bounding box center [321, 566] width 274 height 34
copy td "1 × Protection £3,500 (at £15.90 / every 4 weeks)"
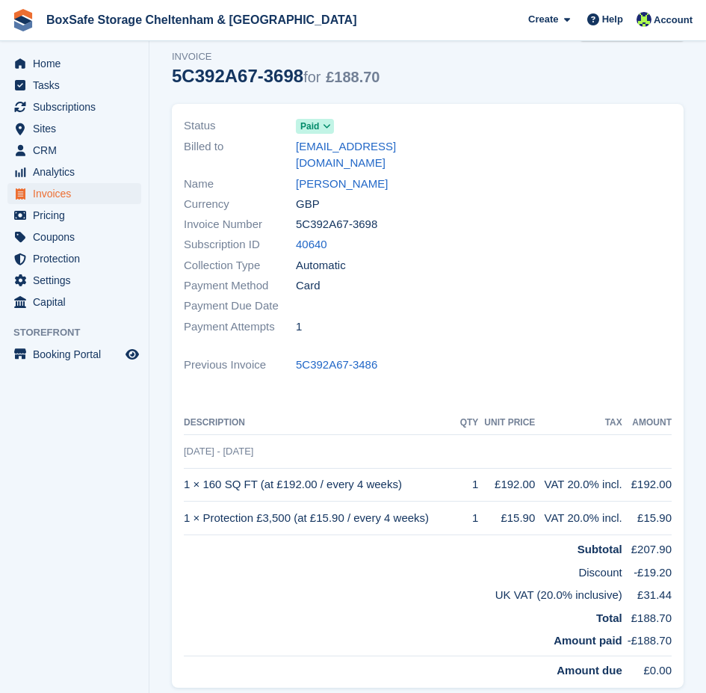
scroll to position [75, 0]
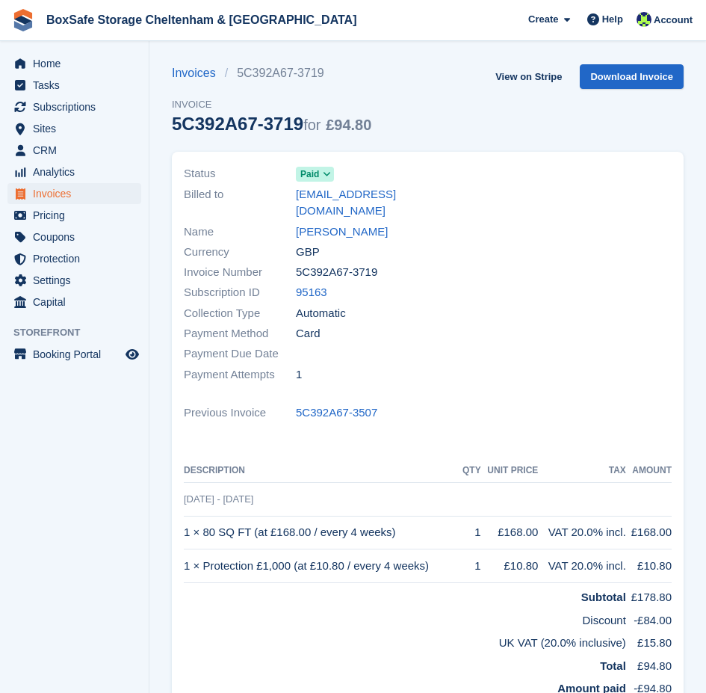
drag, startPoint x: 389, startPoint y: 251, endPoint x: 282, endPoint y: 262, distance: 107.4
click at [282, 262] on div "Invoice Number 5C392A67-3719" at bounding box center [301, 272] width 235 height 20
copy div "5C392A67-3719"
drag, startPoint x: 408, startPoint y: 519, endPoint x: 185, endPoint y: 522, distance: 222.7
click at [185, 522] on td "1 × 80 SQ FT (at £168.00 / every 4 weeks)" at bounding box center [322, 533] width 276 height 34
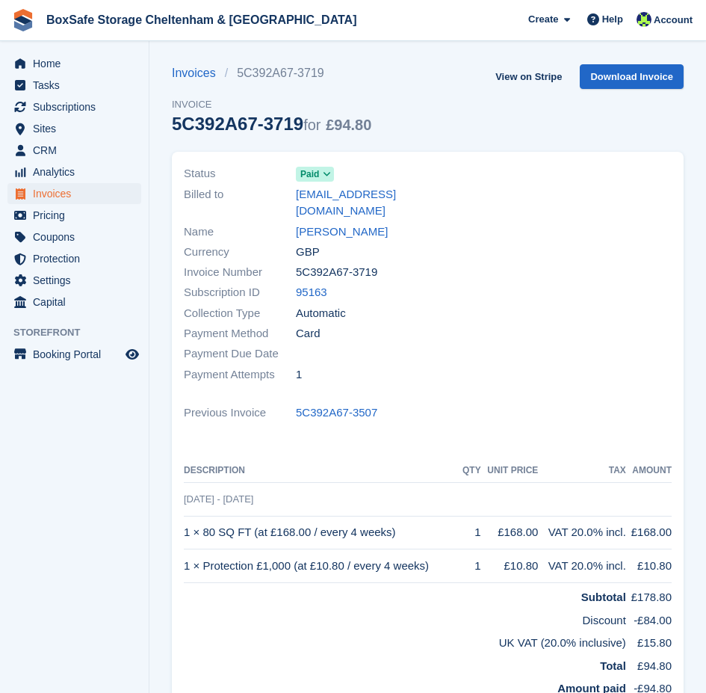
copy td "1 × 80 SQ FT (at £168.00 / every 4 weeks)"
drag, startPoint x: 438, startPoint y: 543, endPoint x: 186, endPoint y: 549, distance: 251.9
click at [186, 549] on td "1 × Protection £1,000 (at £10.80 / every 4 weeks)" at bounding box center [322, 566] width 276 height 34
copy td "1 × Protection £1,000 (at £10.80 / every 4 weeks)"
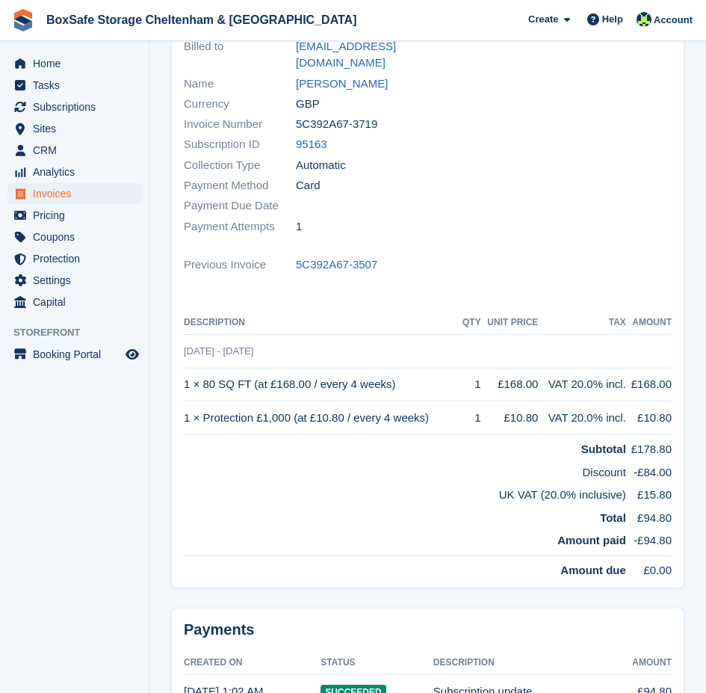
scroll to position [149, 0]
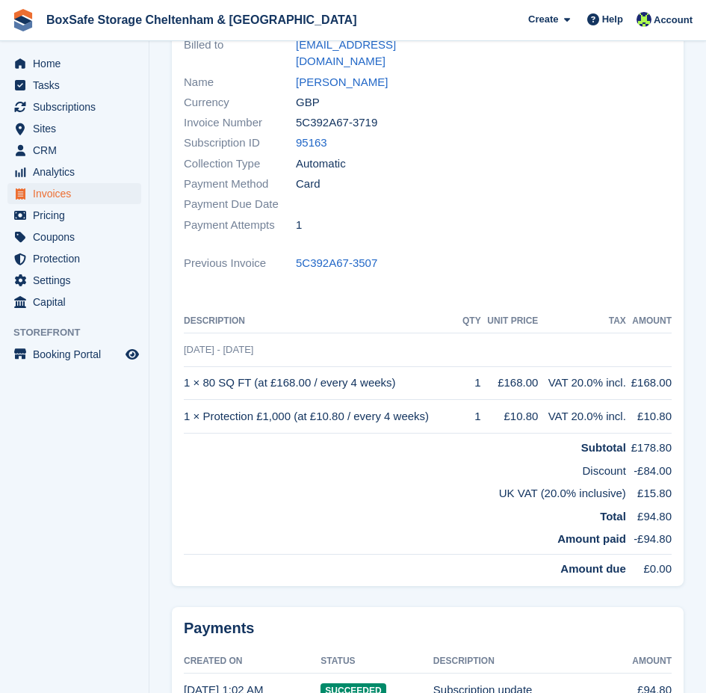
drag, startPoint x: 530, startPoint y: 475, endPoint x: 670, endPoint y: 476, distance: 140.5
click at [670, 479] on tr "UK VAT (20.0% inclusive) £15.80" at bounding box center [428, 490] width 488 height 23
click at [670, 479] on td "£15.80" at bounding box center [649, 490] width 46 height 23
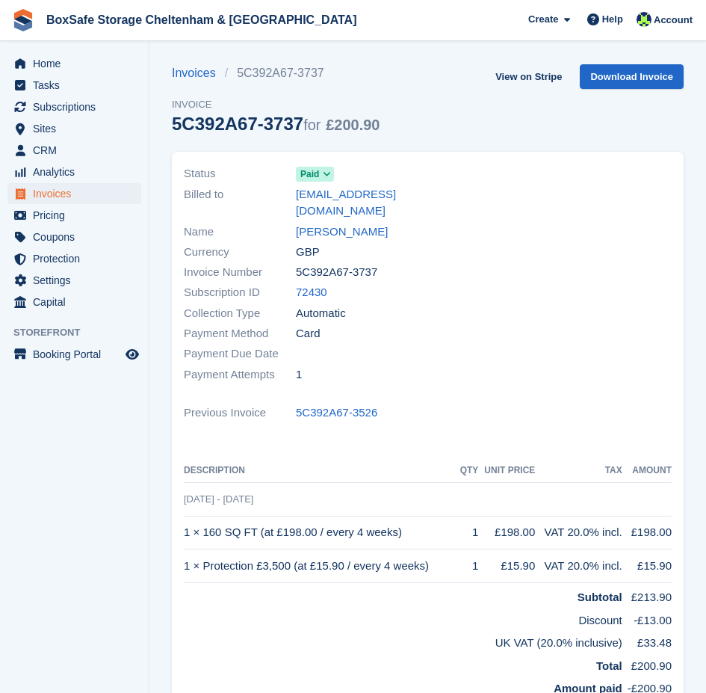
drag, startPoint x: 371, startPoint y: 258, endPoint x: 294, endPoint y: 259, distance: 77.0
click at [294, 262] on div "Invoice Number 5C392A67-3737" at bounding box center [301, 272] width 235 height 20
drag, startPoint x: 405, startPoint y: 516, endPoint x: 185, endPoint y: 519, distance: 219.7
click at [185, 519] on td "1 × 160 SQ FT (at £198.00 / every 4 weeks)" at bounding box center [321, 533] width 274 height 34
copy td "1 × 160 SQ FT (at £198.00 / every 4 weeks)"
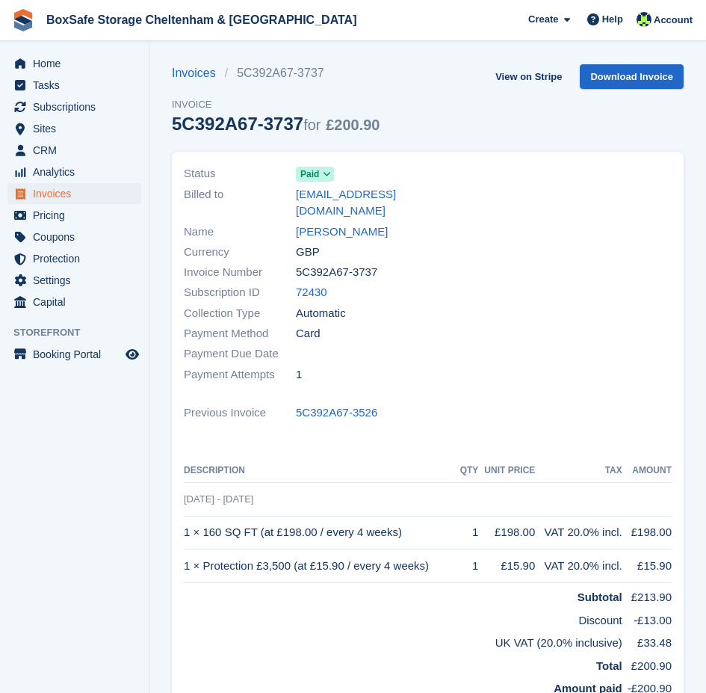
drag, startPoint x: 448, startPoint y: 547, endPoint x: 185, endPoint y: 549, distance: 263.8
click at [185, 549] on td "1 × Protection £3,500 (at £15.90 / every 4 weeks)" at bounding box center [321, 566] width 274 height 34
copy td "1 × Protection £3,500 (at £15.90 / every 4 weeks)"
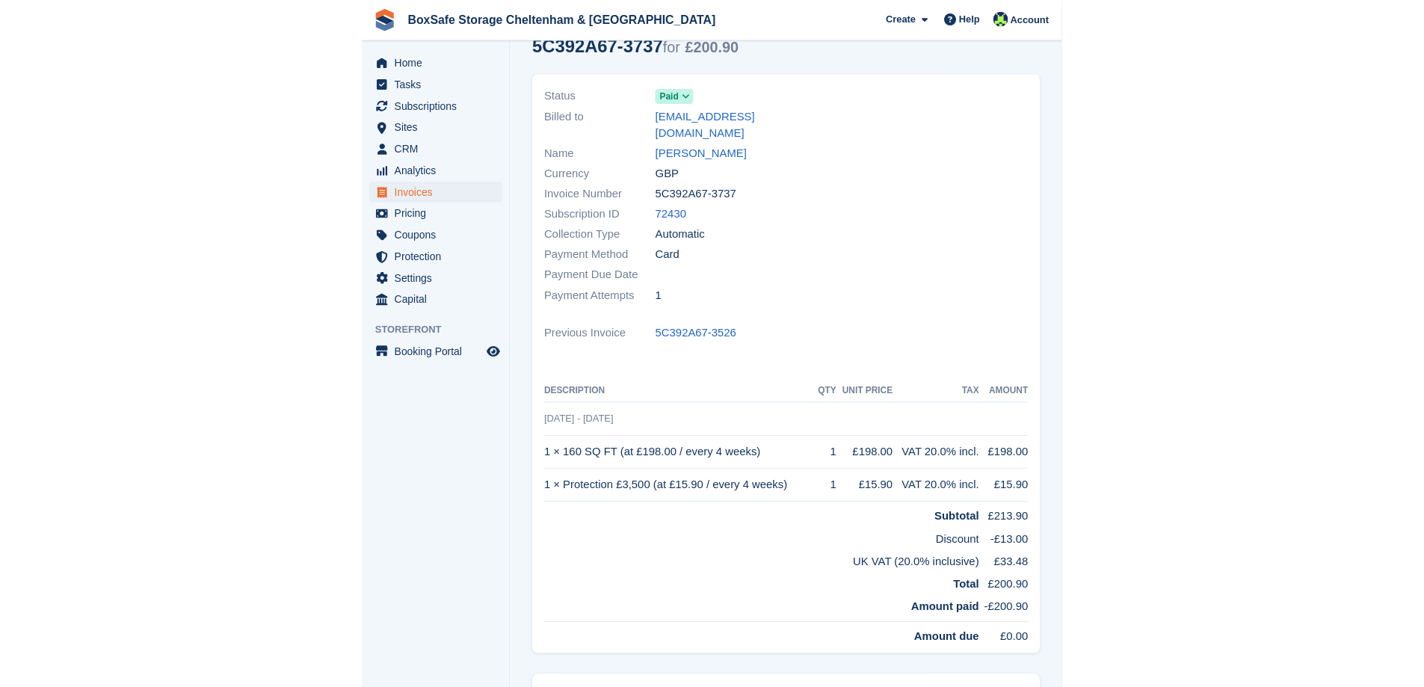
scroll to position [75, 0]
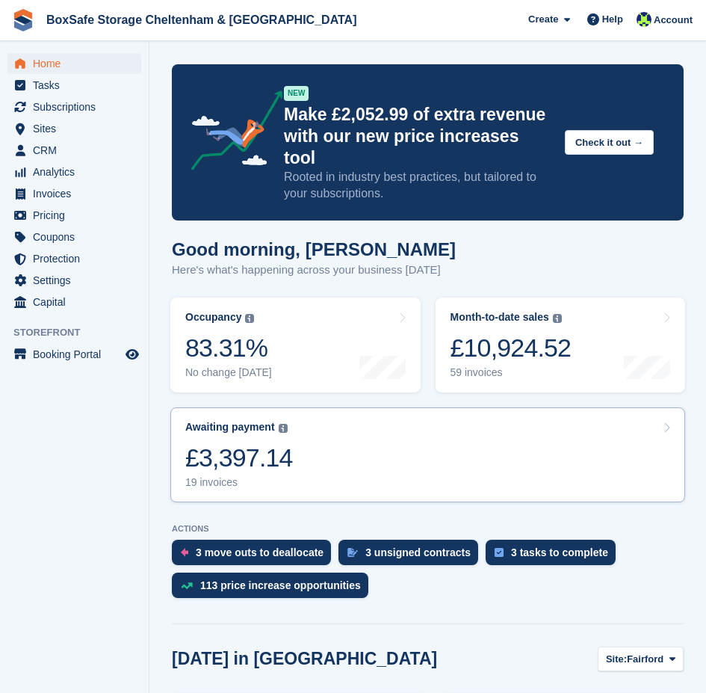
scroll to position [374, 0]
